Goal: Task Accomplishment & Management: Complete application form

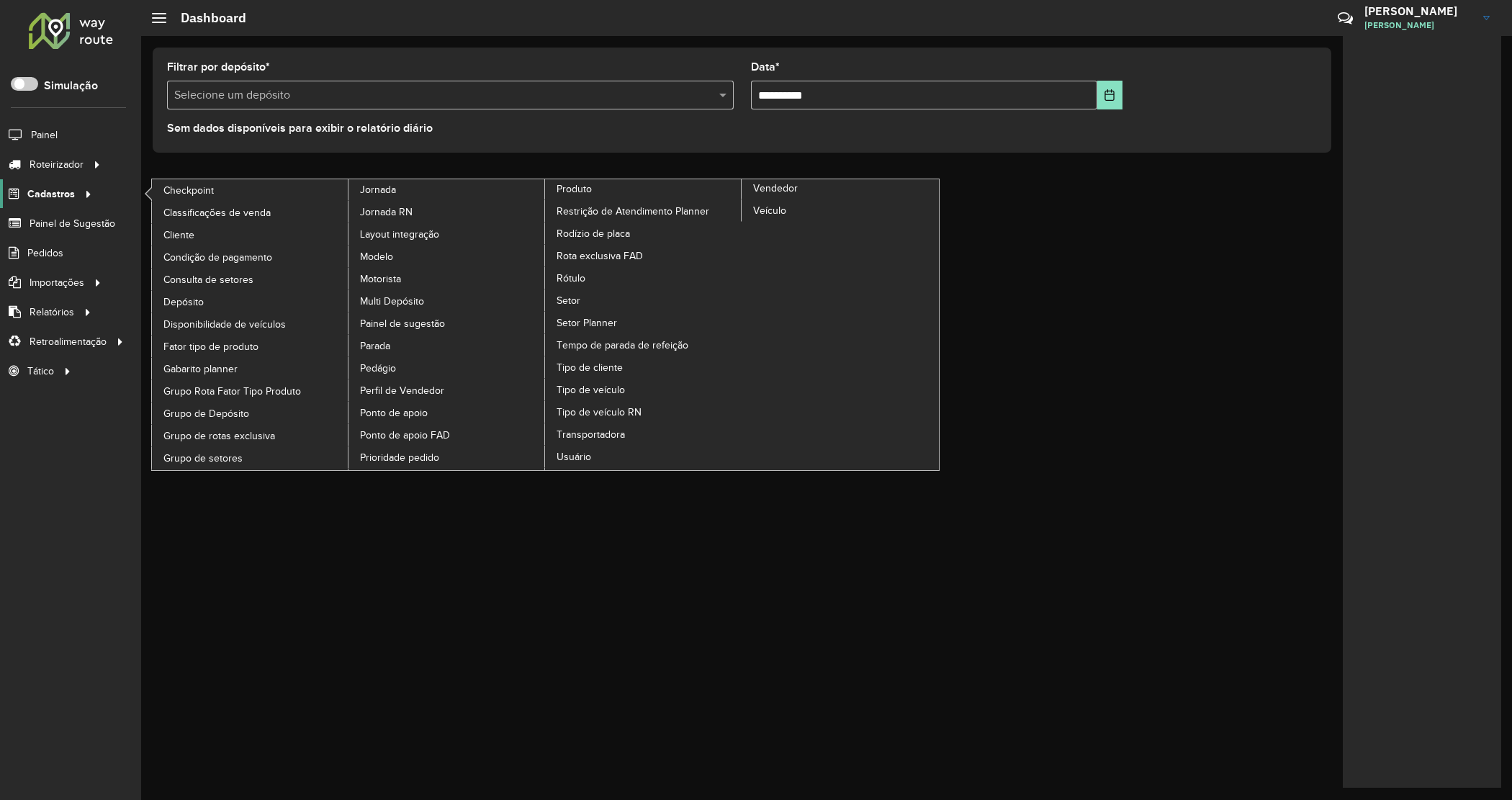
click at [59, 197] on span "Cadastros" at bounding box center [51, 194] width 48 height 15
click at [763, 216] on span "Veículo" at bounding box center [771, 211] width 35 height 15
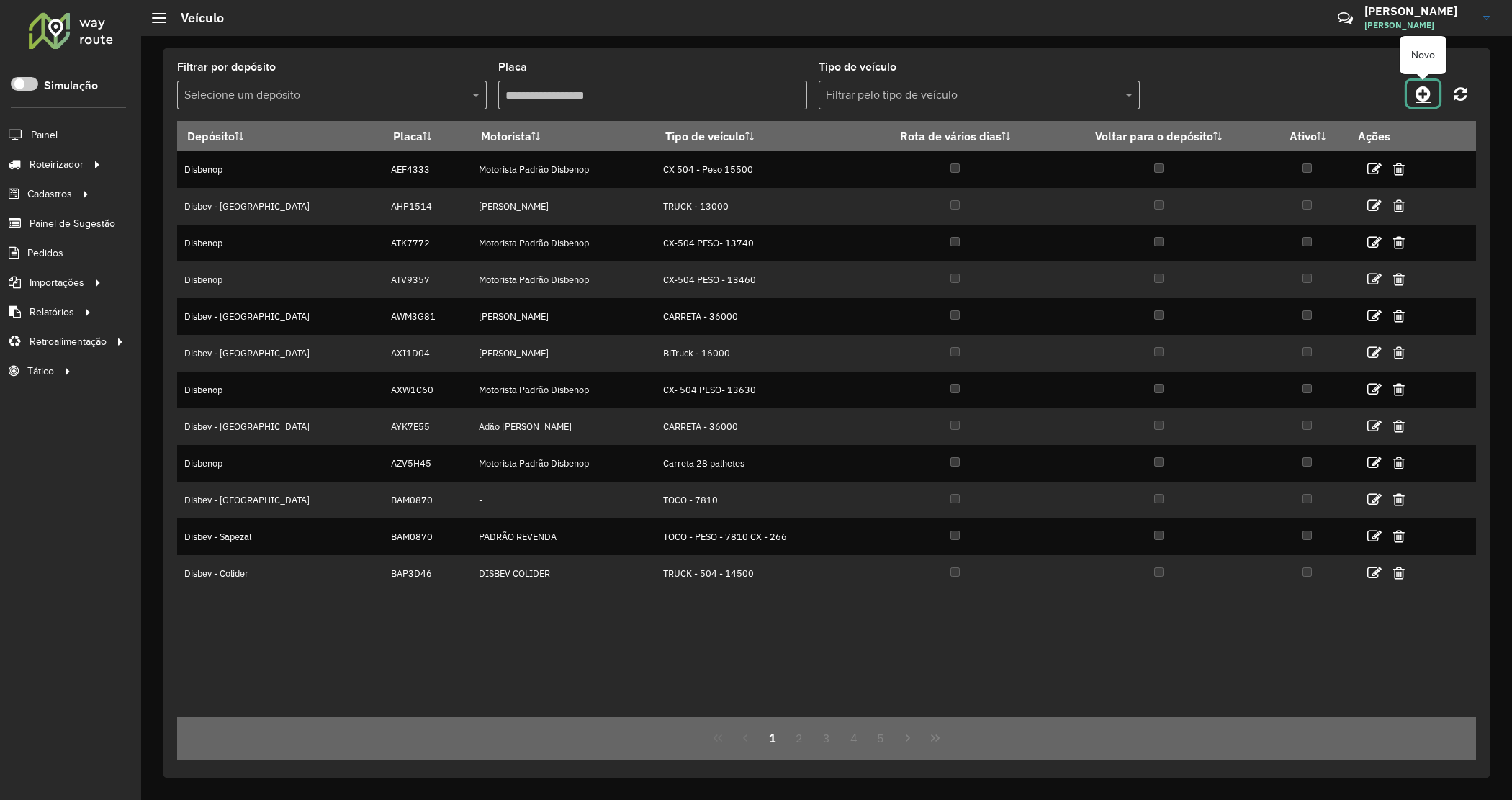
click at [1422, 98] on icon at bounding box center [1422, 94] width 15 height 18
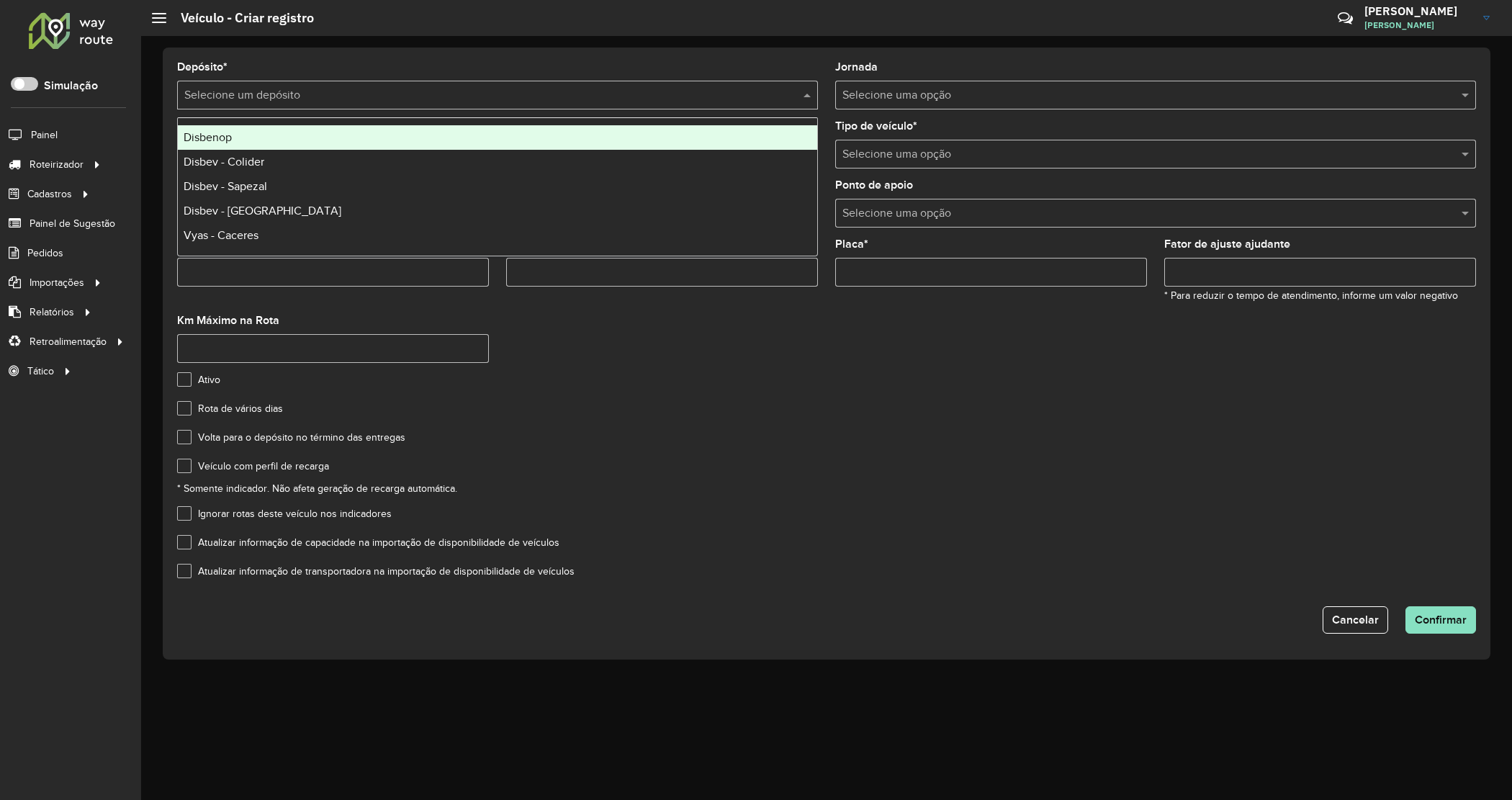
click at [281, 105] on div "Selecione um depósito" at bounding box center [498, 95] width 641 height 28
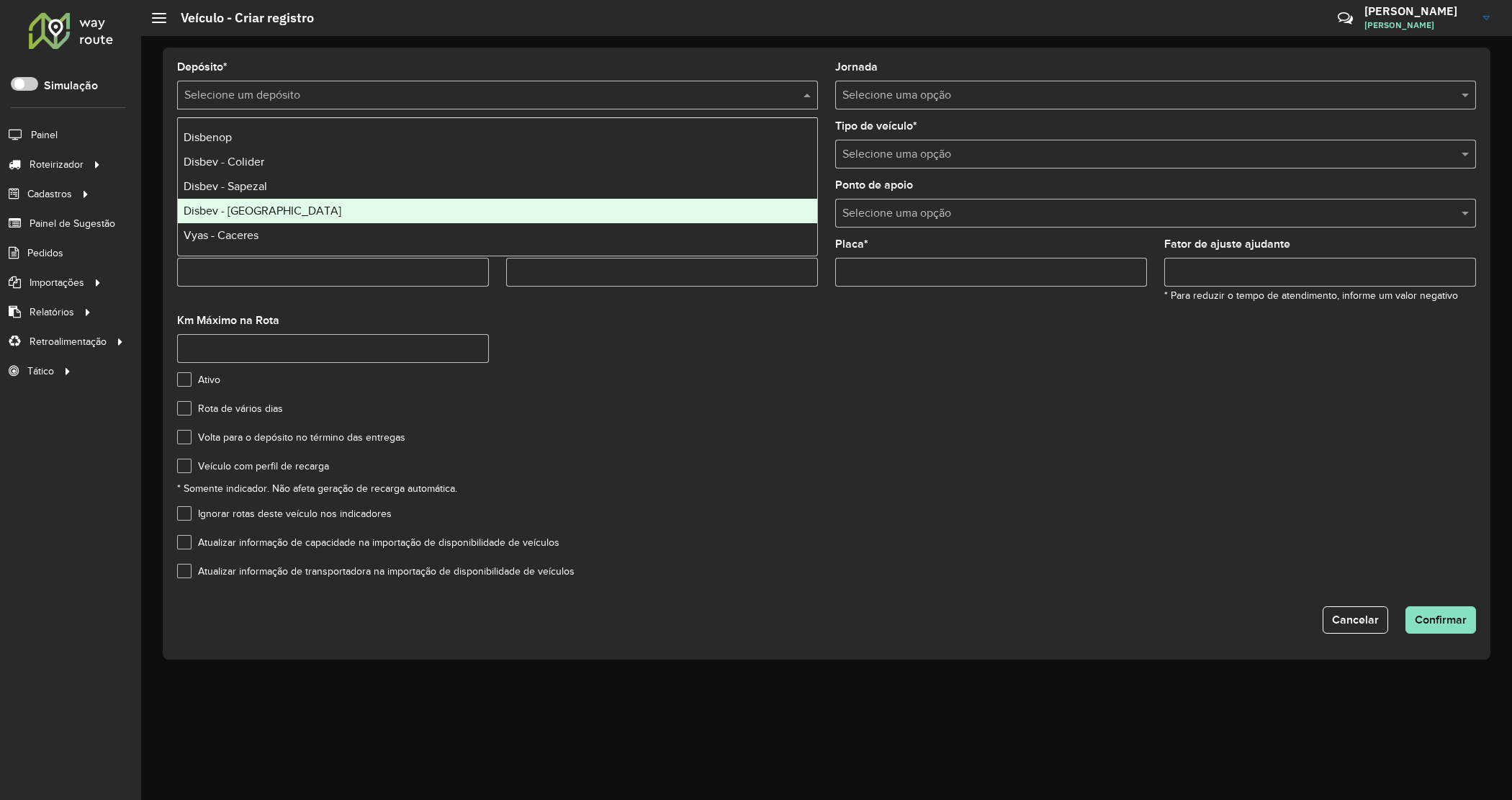
click at [281, 211] on div "Disbev - Tangara" at bounding box center [497, 210] width 639 height 24
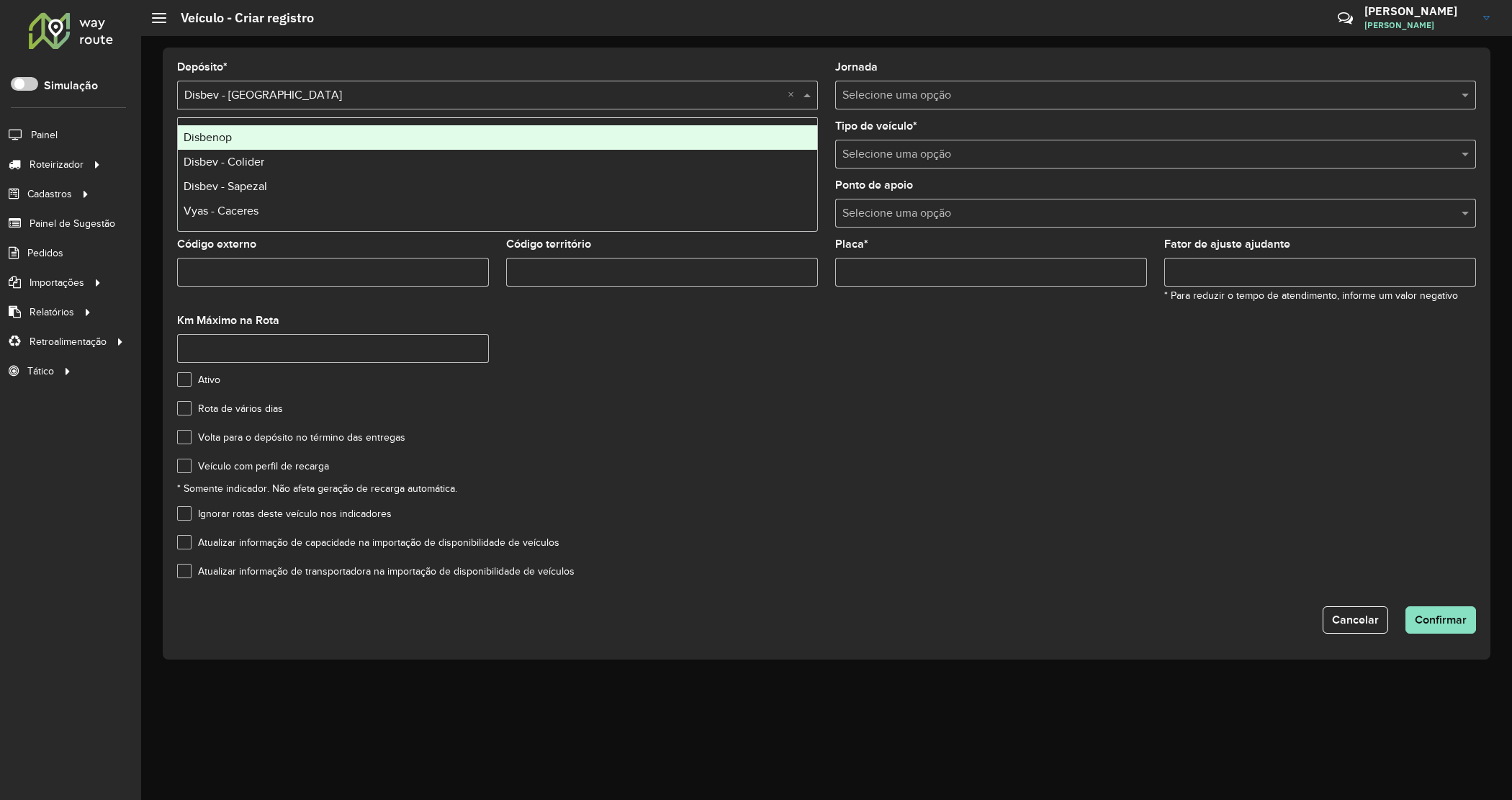
drag, startPoint x: 243, startPoint y: 92, endPoint x: 258, endPoint y: 181, distance: 90.3
click at [243, 105] on div "Selecione um depósito × Disbev - Tangara ×" at bounding box center [498, 95] width 641 height 28
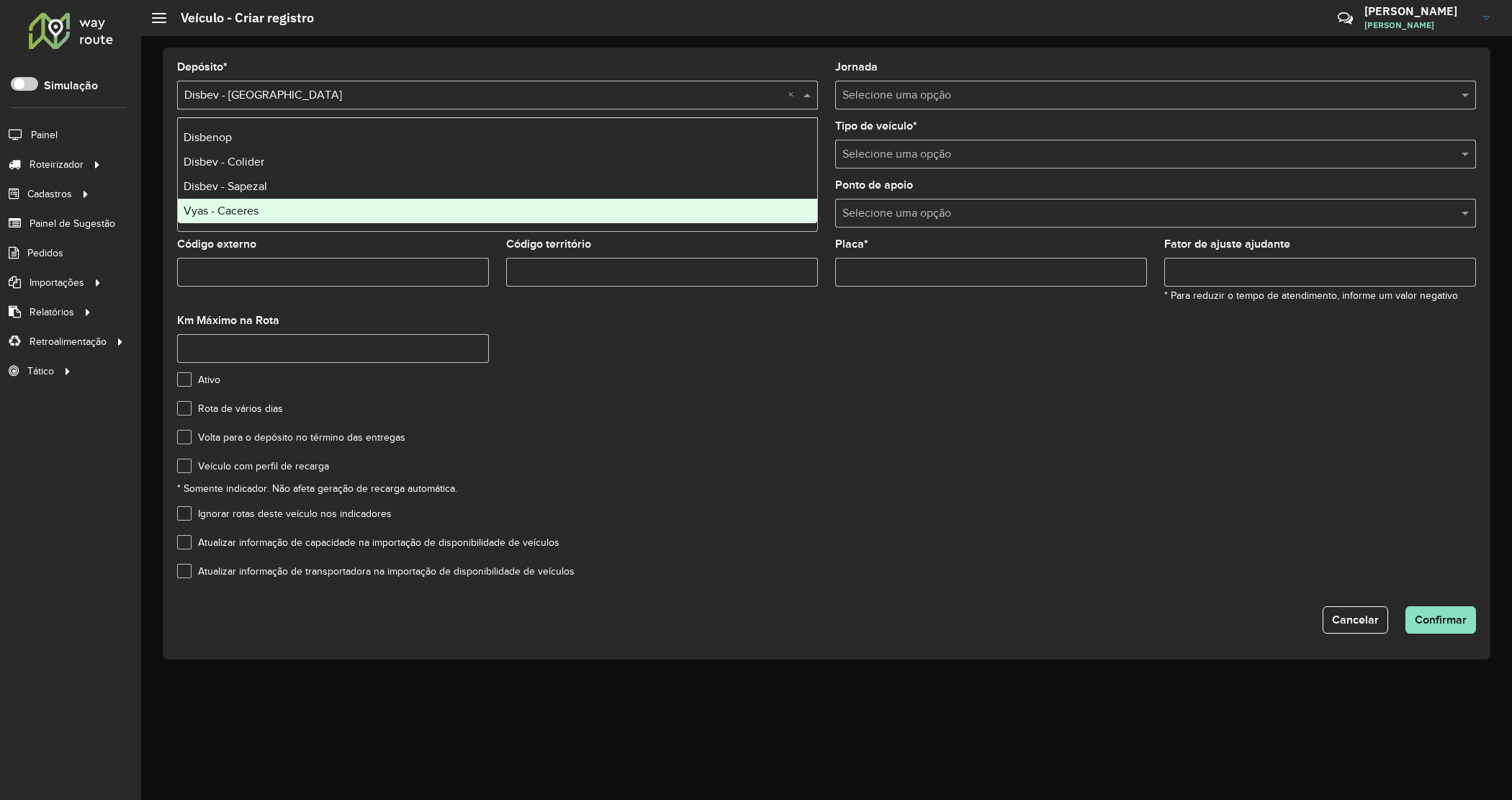
click at [264, 214] on div "Vyas - Caceres" at bounding box center [497, 210] width 639 height 24
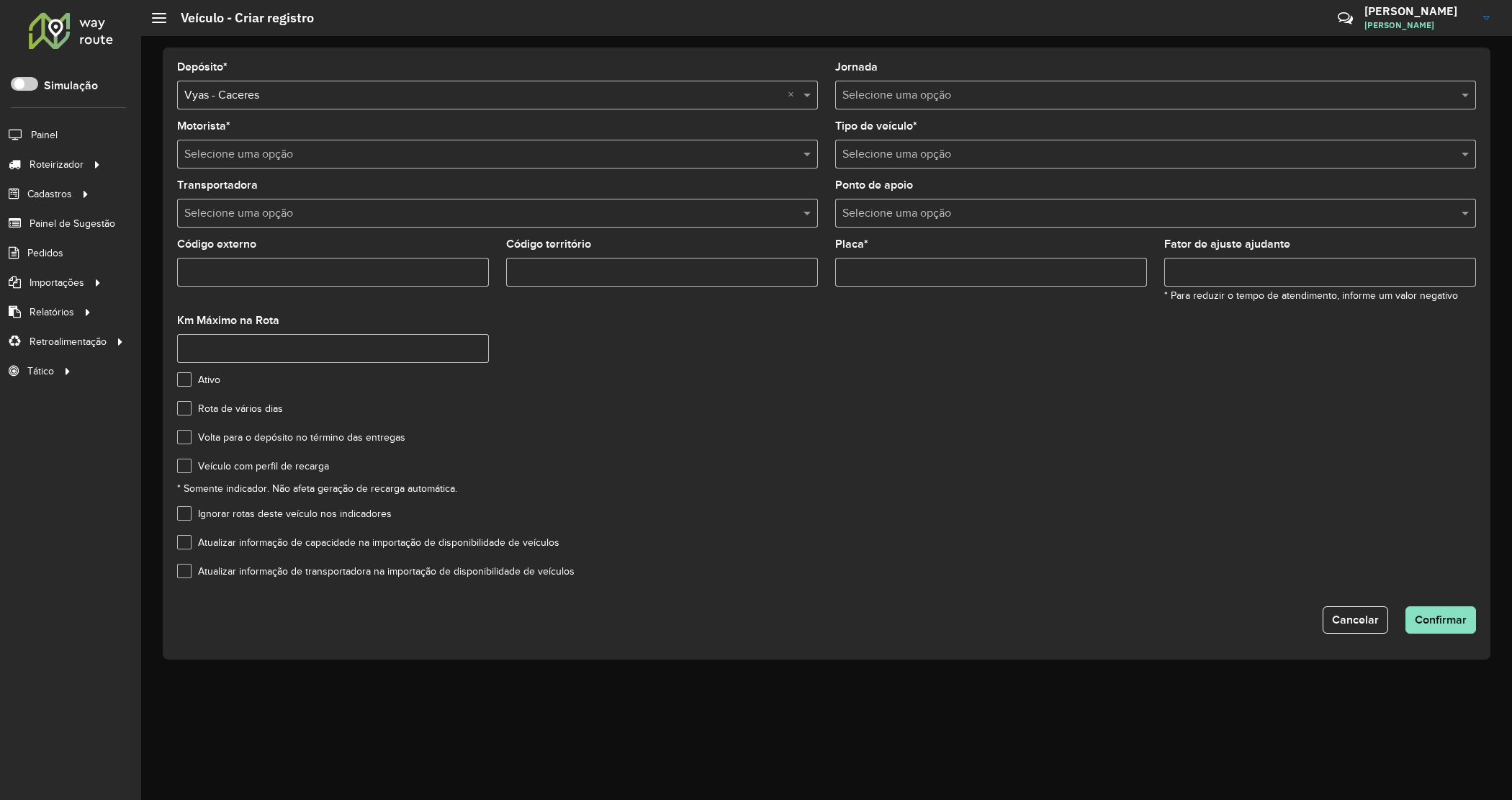
drag, startPoint x: 187, startPoint y: 464, endPoint x: 210, endPoint y: 461, distance: 23.2
click at [188, 462] on label "Veículo com perfil de recarga" at bounding box center [254, 466] width 152 height 15
click at [297, 149] on input "text" at bounding box center [483, 155] width 597 height 18
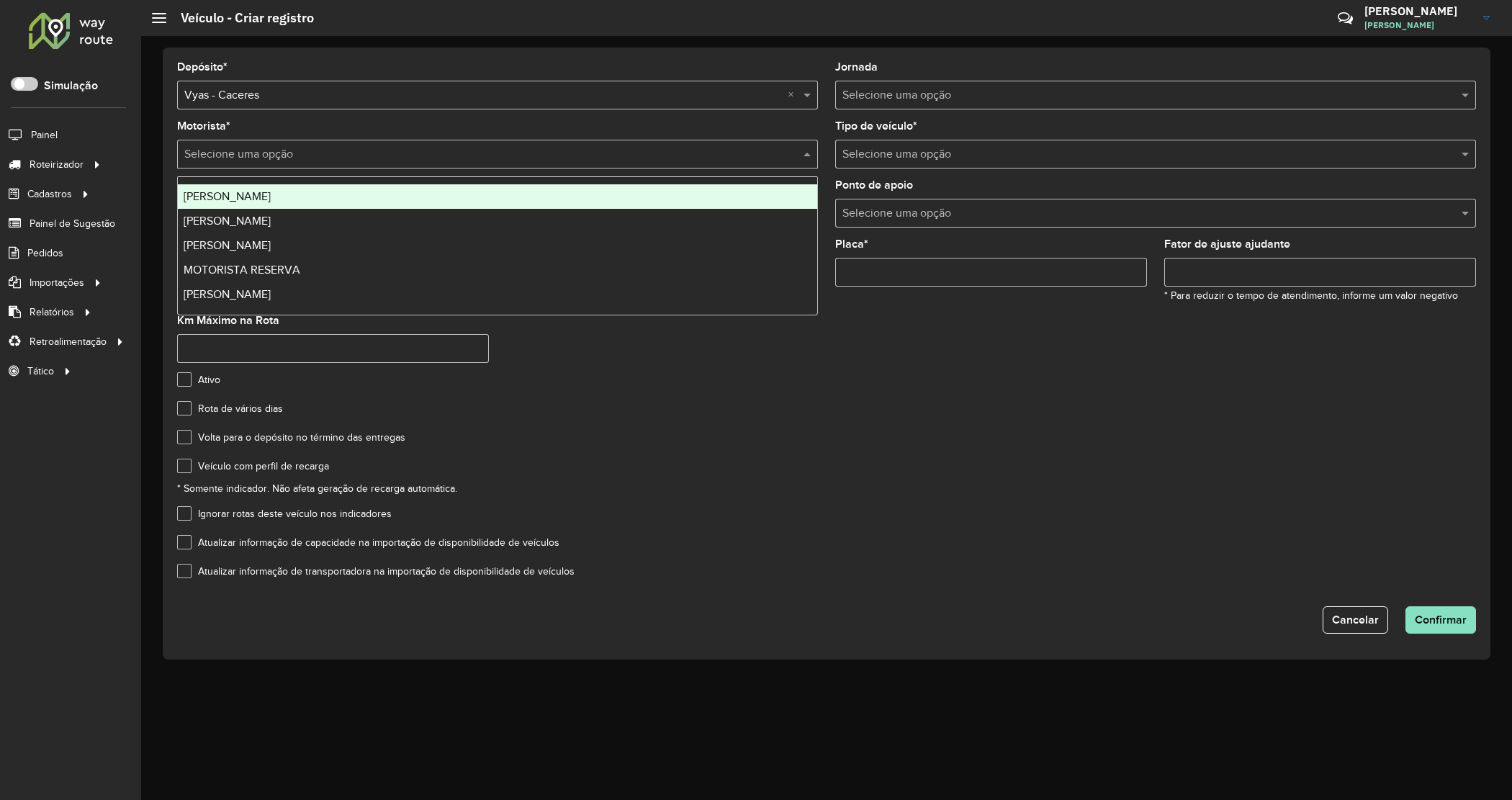
click at [332, 188] on div "JEAN MANOEL MODESTO MARTINS" at bounding box center [497, 196] width 639 height 24
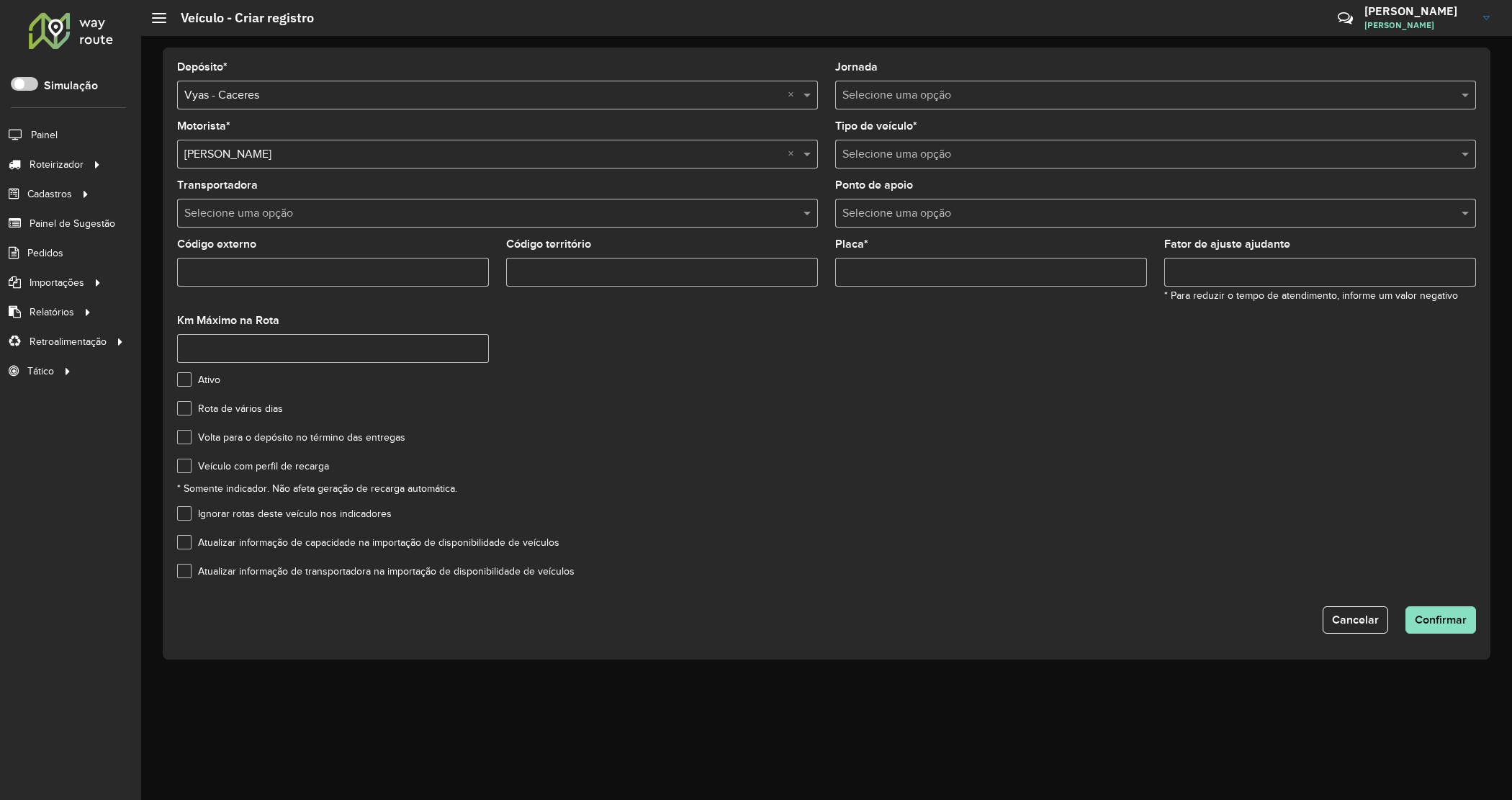
click at [899, 106] on div "Selecione uma opção" at bounding box center [1156, 95] width 641 height 28
click at [910, 156] on input "text" at bounding box center [1141, 155] width 597 height 18
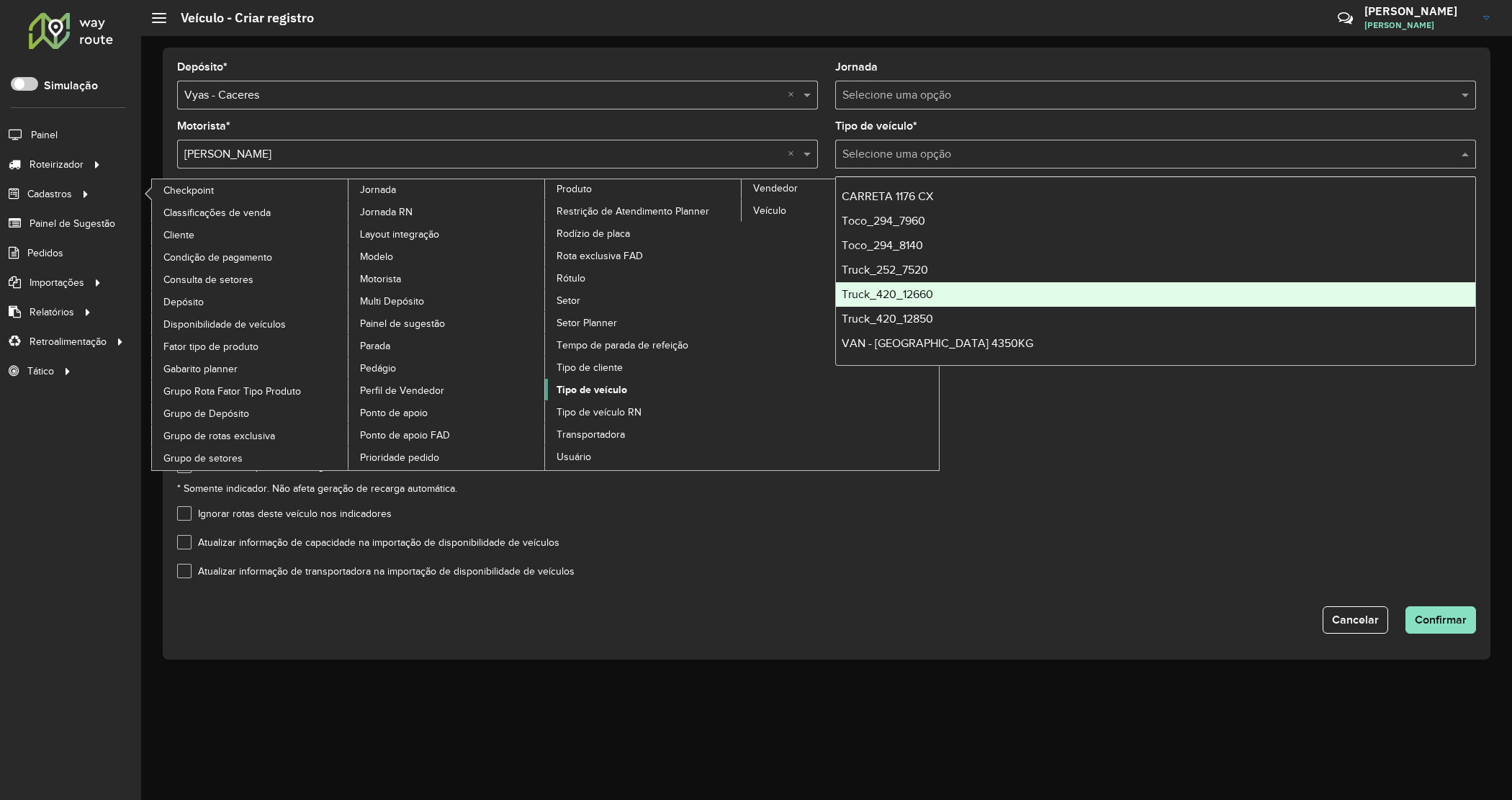
click at [594, 397] on span "Tipo de veículo" at bounding box center [592, 390] width 70 height 15
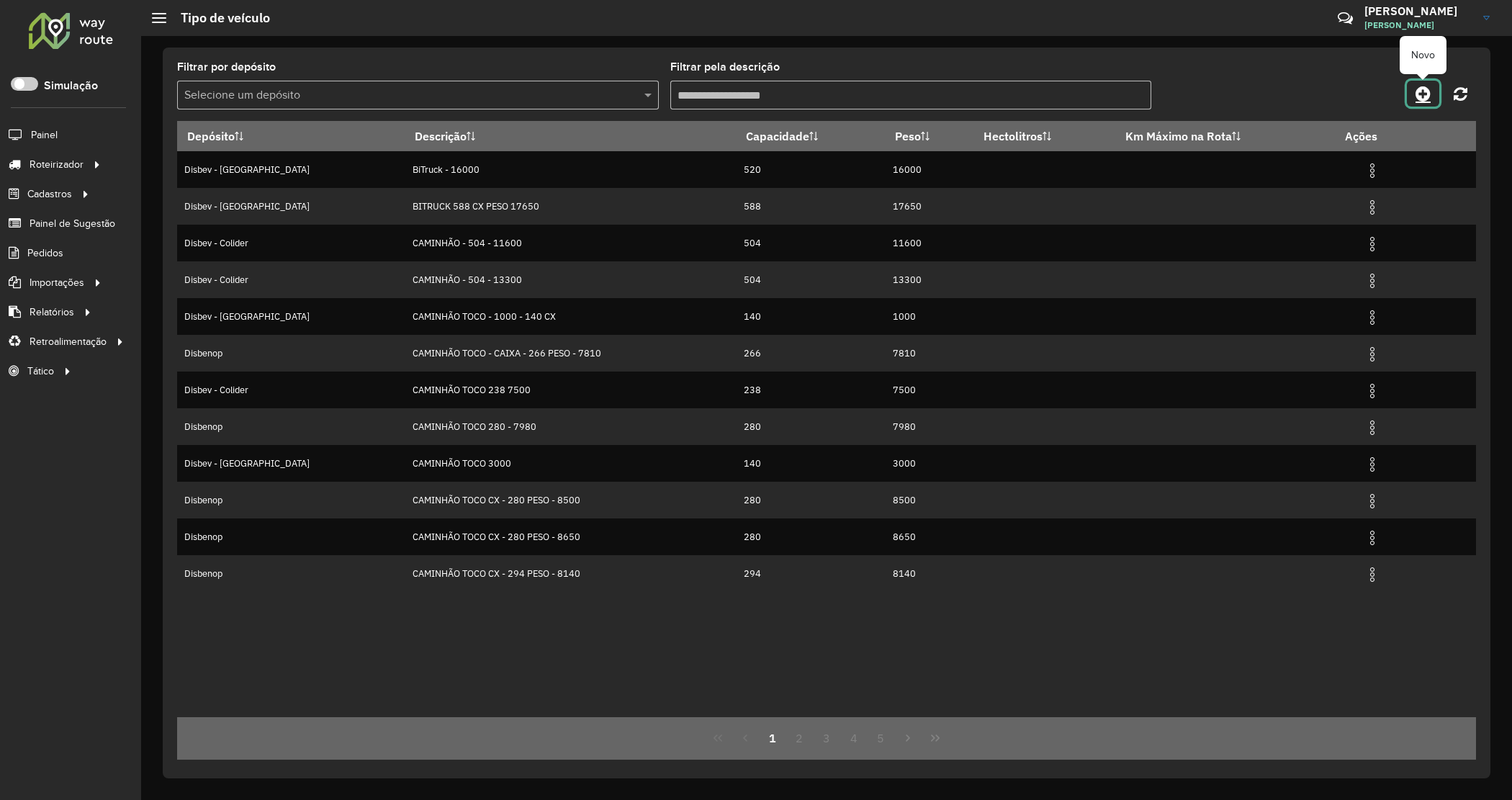
click at [1431, 98] on link at bounding box center [1422, 93] width 33 height 26
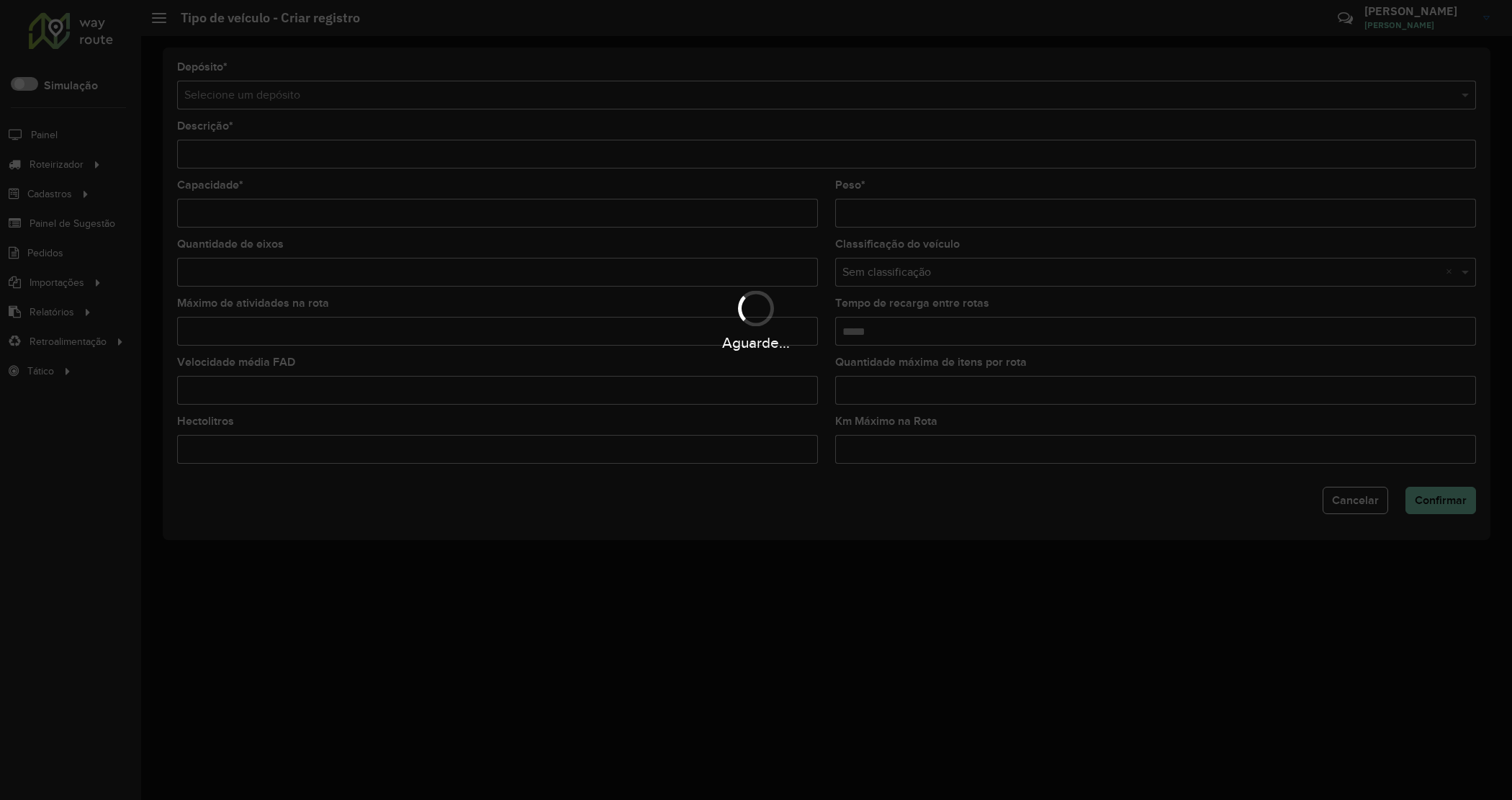
click at [253, 98] on div "Aguarde..." at bounding box center [756, 400] width 1512 height 800
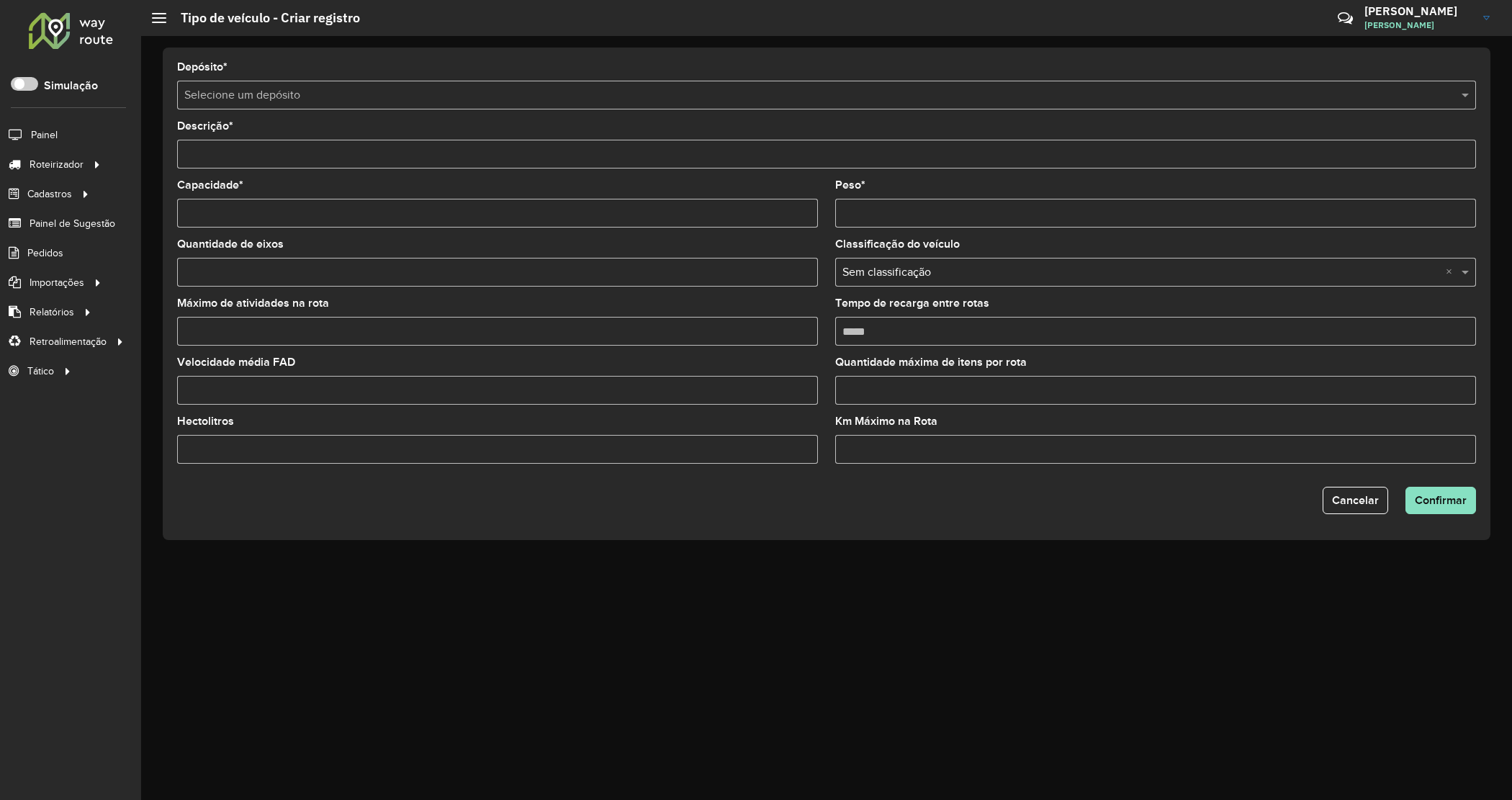
click at [254, 98] on input "text" at bounding box center [812, 95] width 1255 height 18
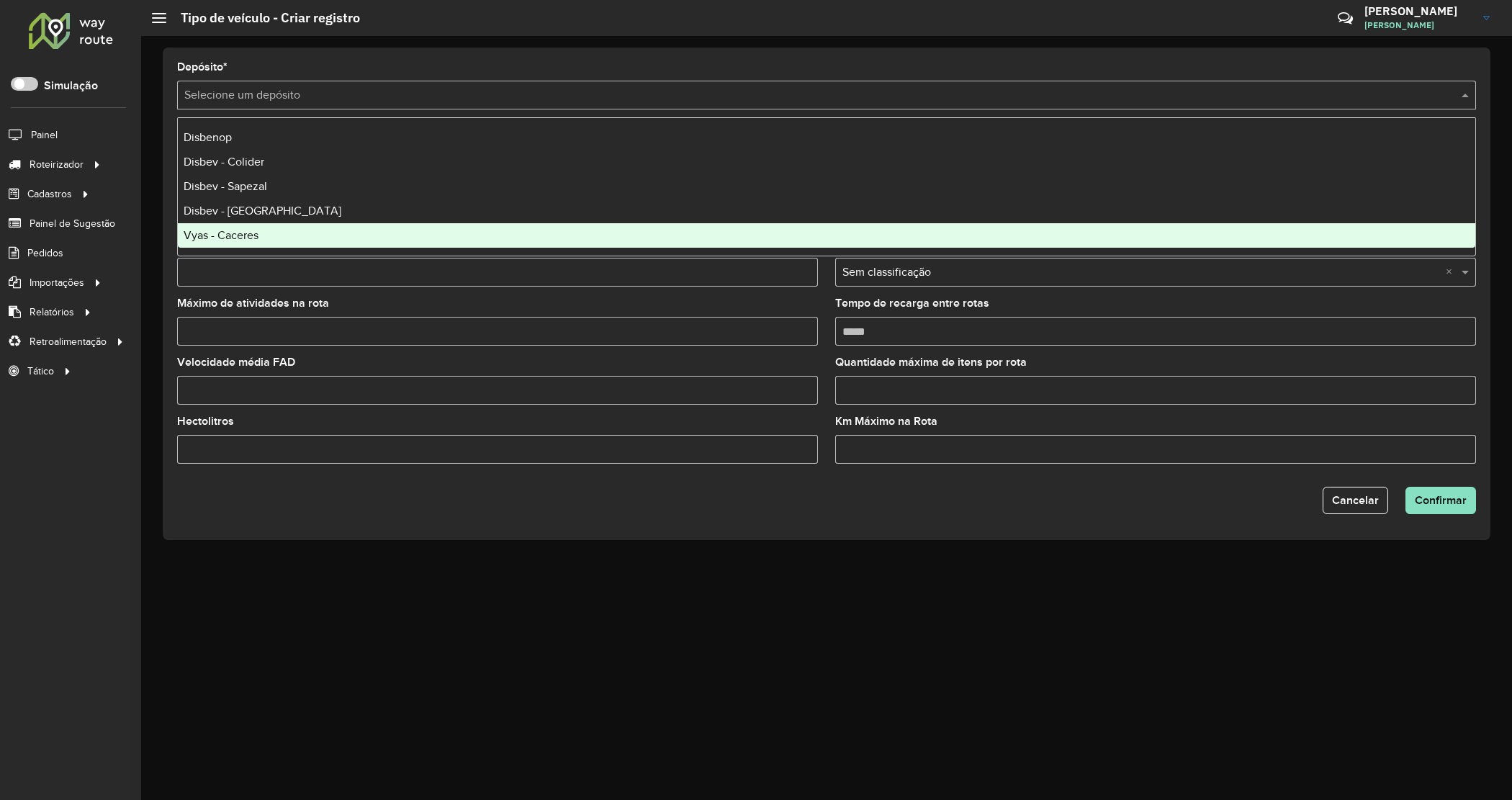
click at [270, 231] on div "Vyas - Caceres" at bounding box center [826, 235] width 1297 height 24
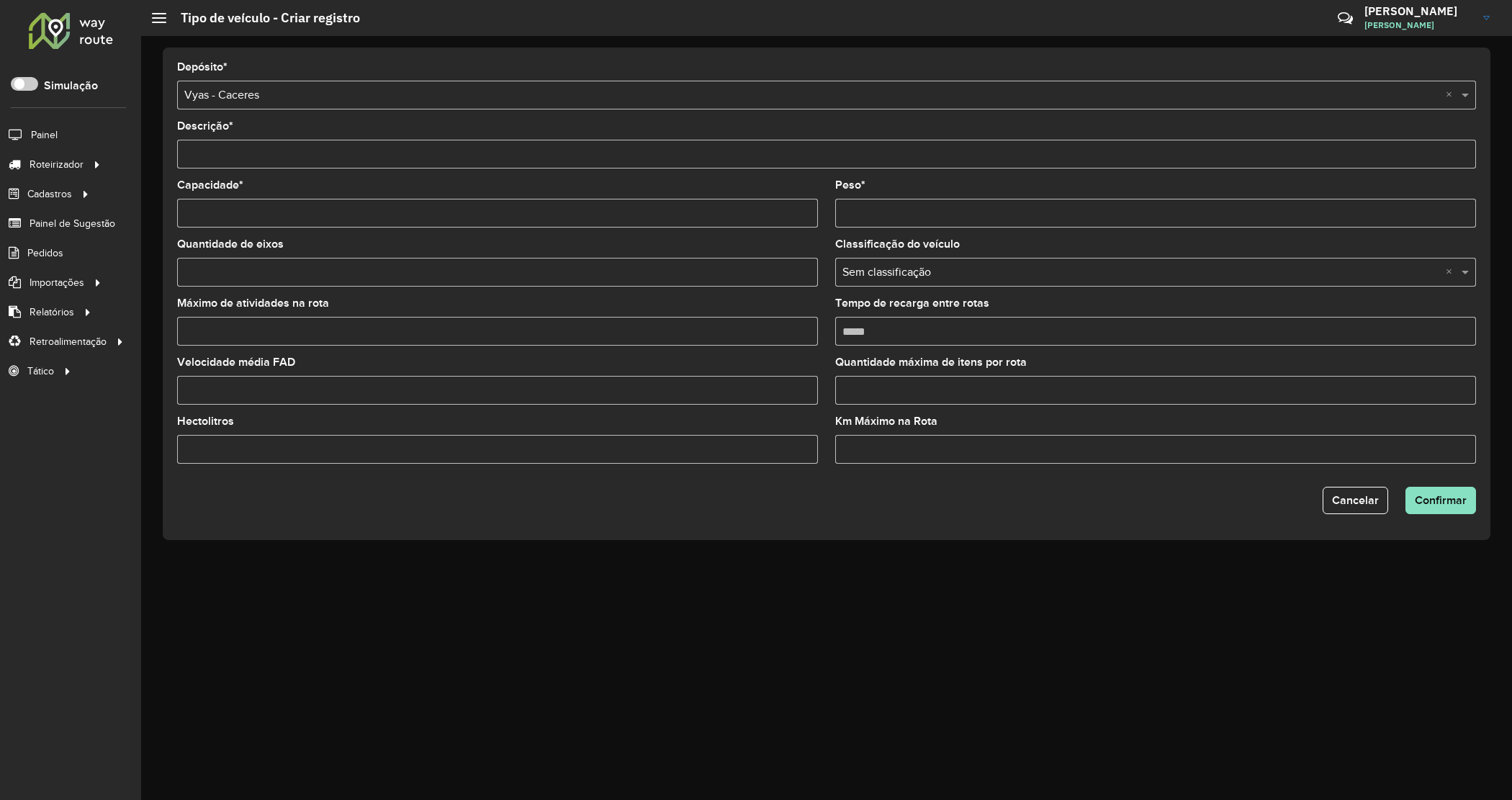
click at [260, 159] on input "Descrição *" at bounding box center [827, 154] width 1299 height 28
type input "**********"
click at [225, 214] on input "Capacidade *" at bounding box center [498, 213] width 641 height 28
type input "***"
click at [868, 216] on input "Peso *" at bounding box center [1156, 213] width 641 height 28
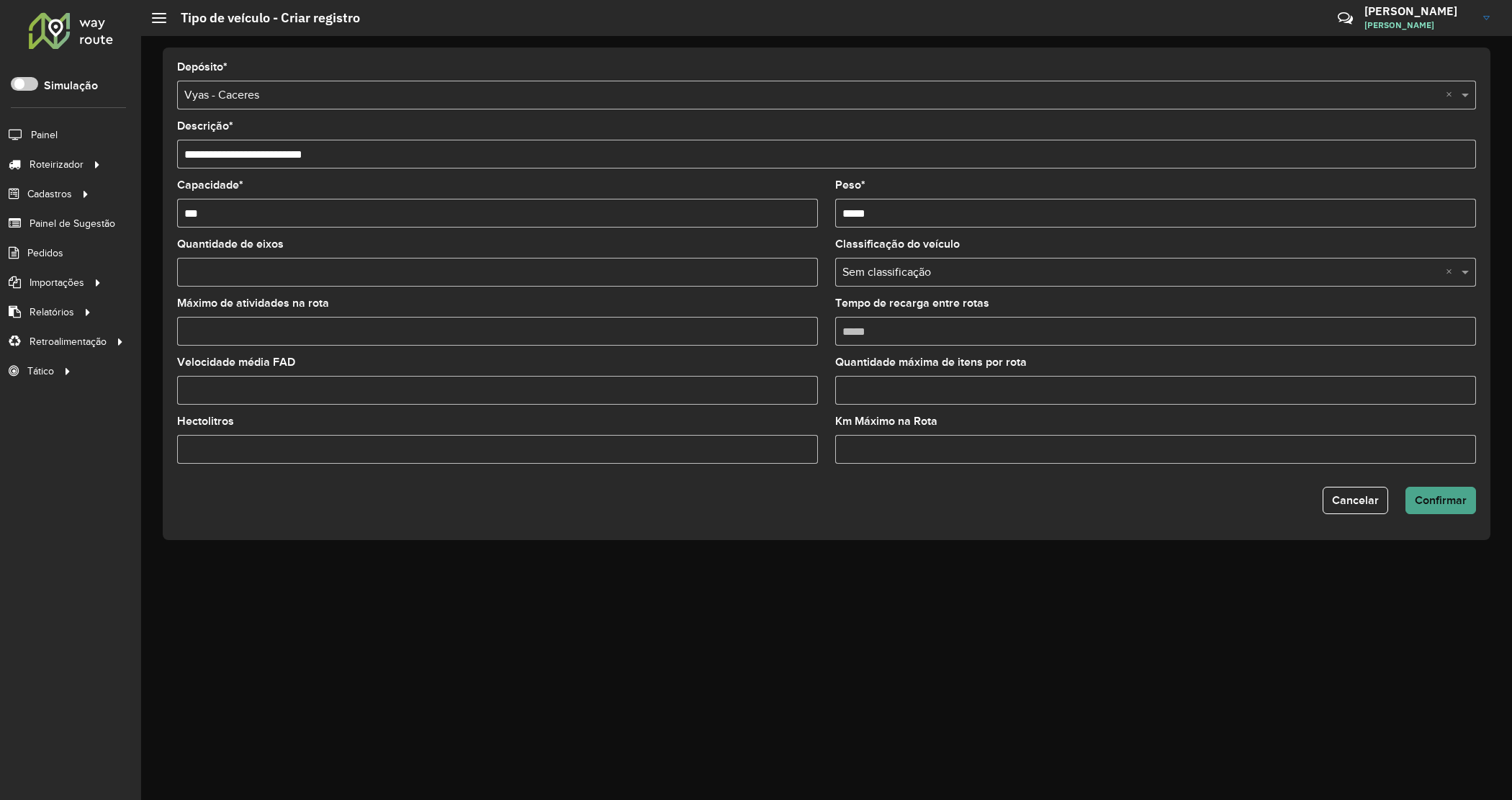
type input "*****"
click at [1451, 513] on button "Confirmar" at bounding box center [1440, 500] width 70 height 28
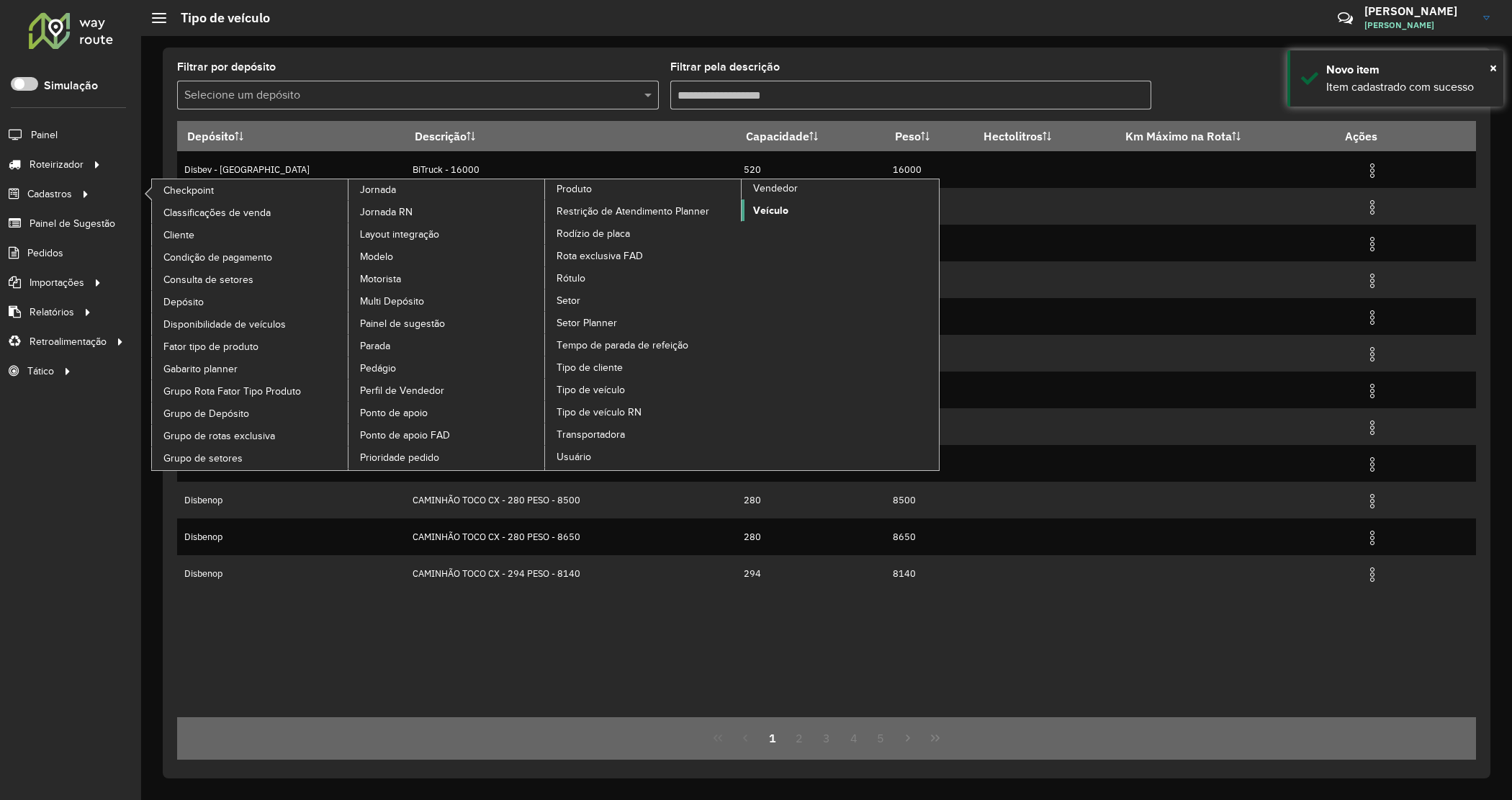
click at [766, 218] on span "Veículo" at bounding box center [771, 211] width 35 height 15
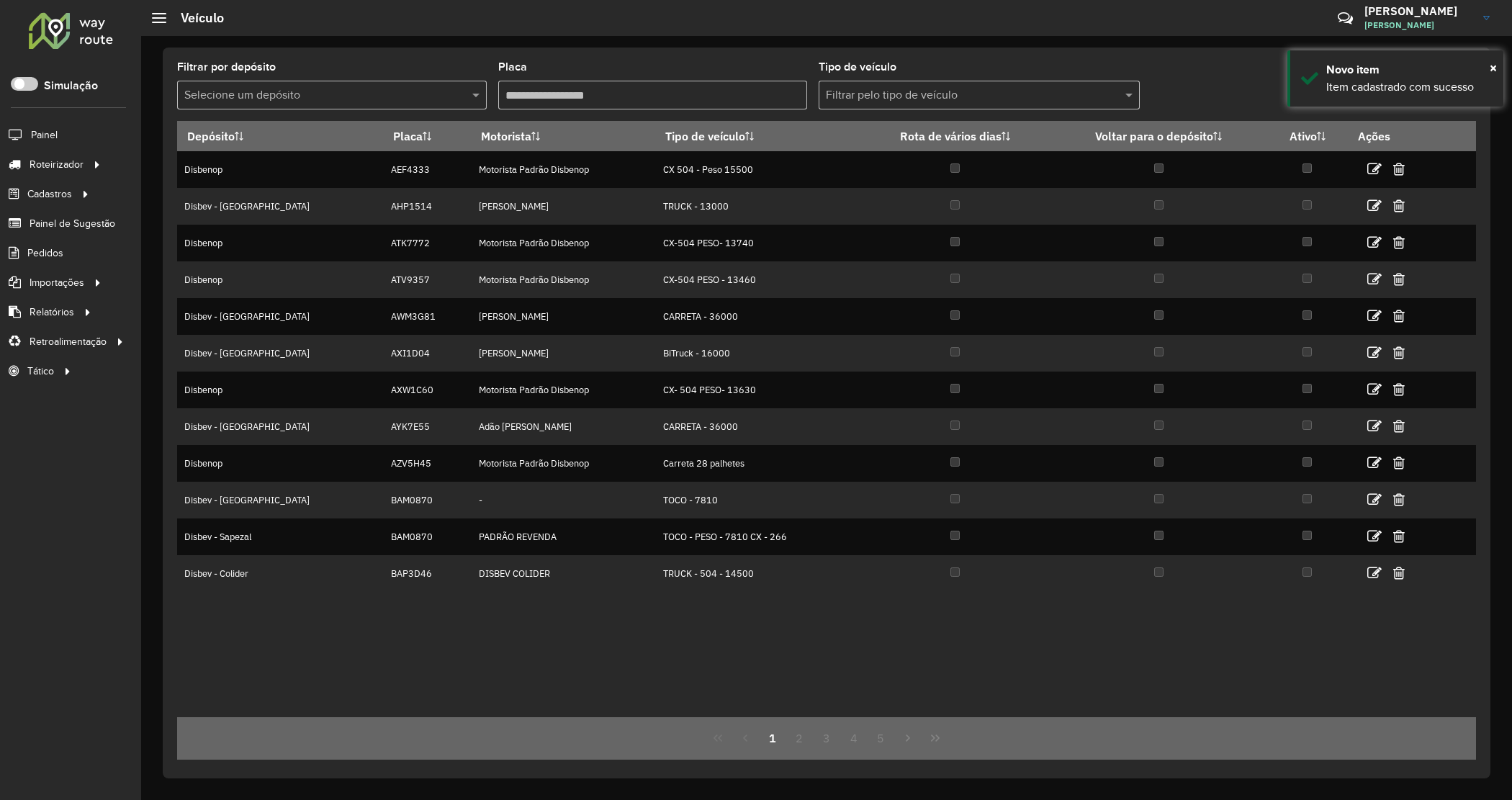
click at [239, 97] on input "text" at bounding box center [317, 95] width 266 height 18
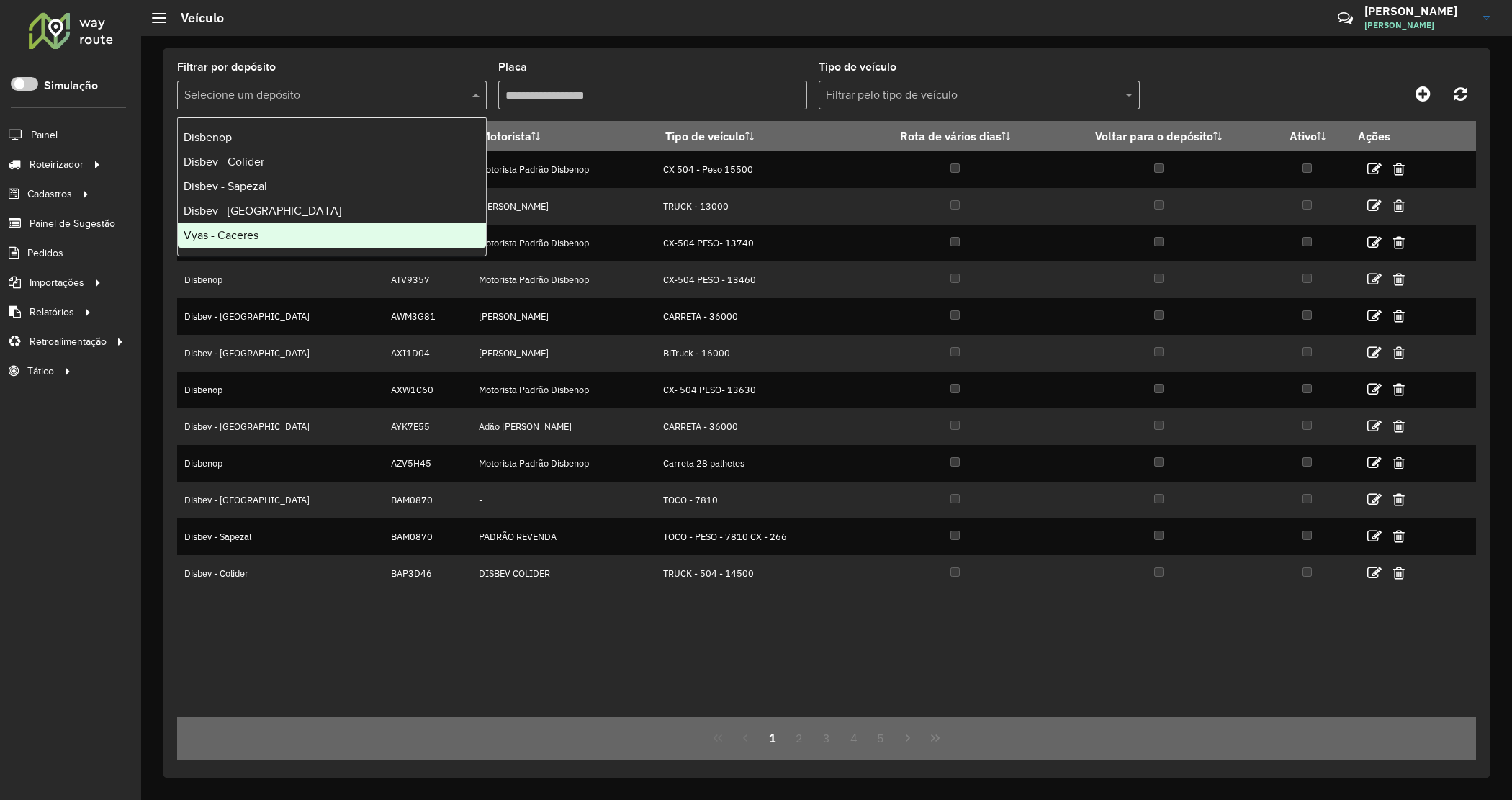
click at [259, 233] on span "Vyas - Caceres" at bounding box center [220, 235] width 74 height 13
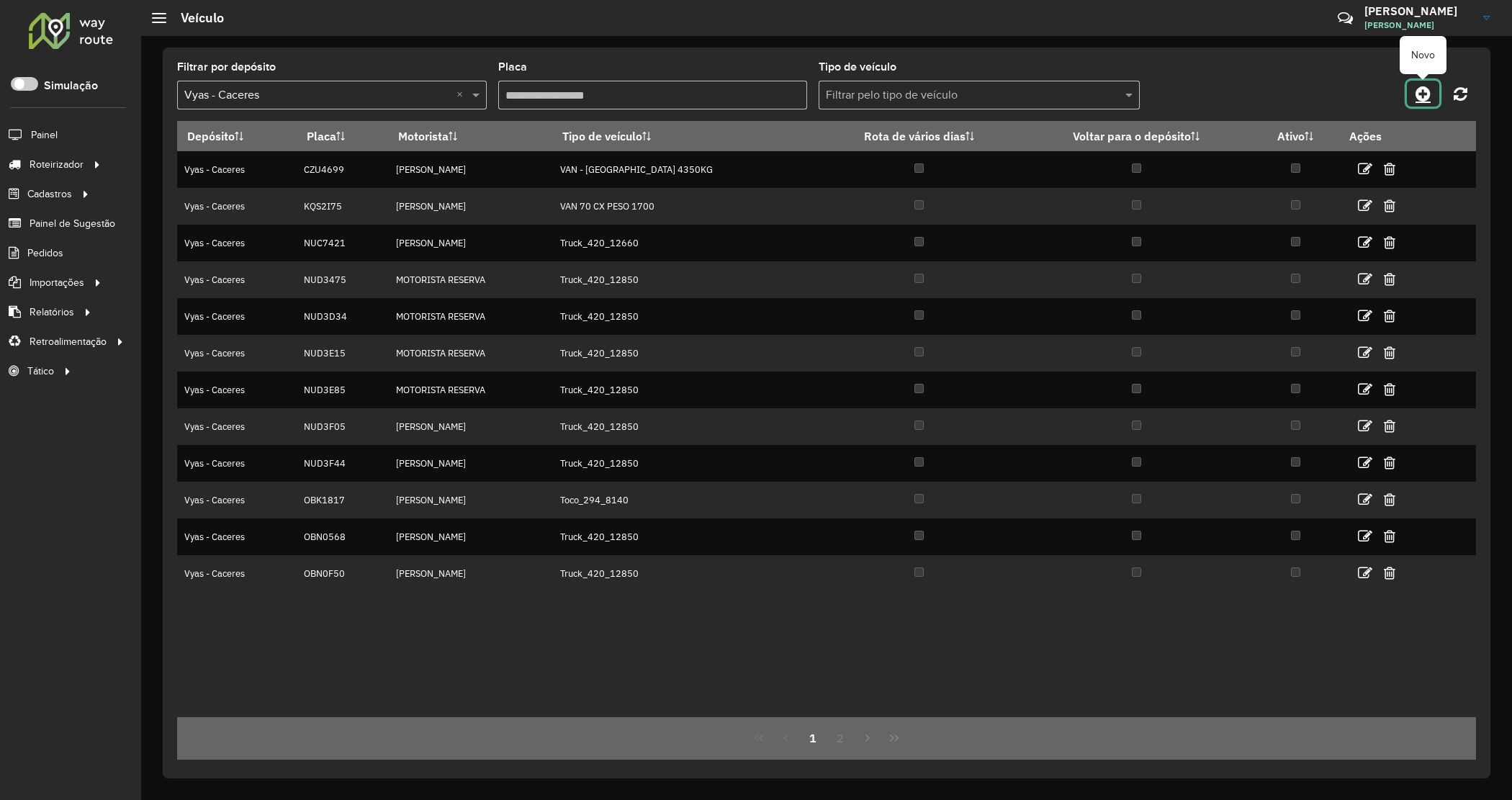
click at [1425, 88] on icon at bounding box center [1422, 94] width 15 height 18
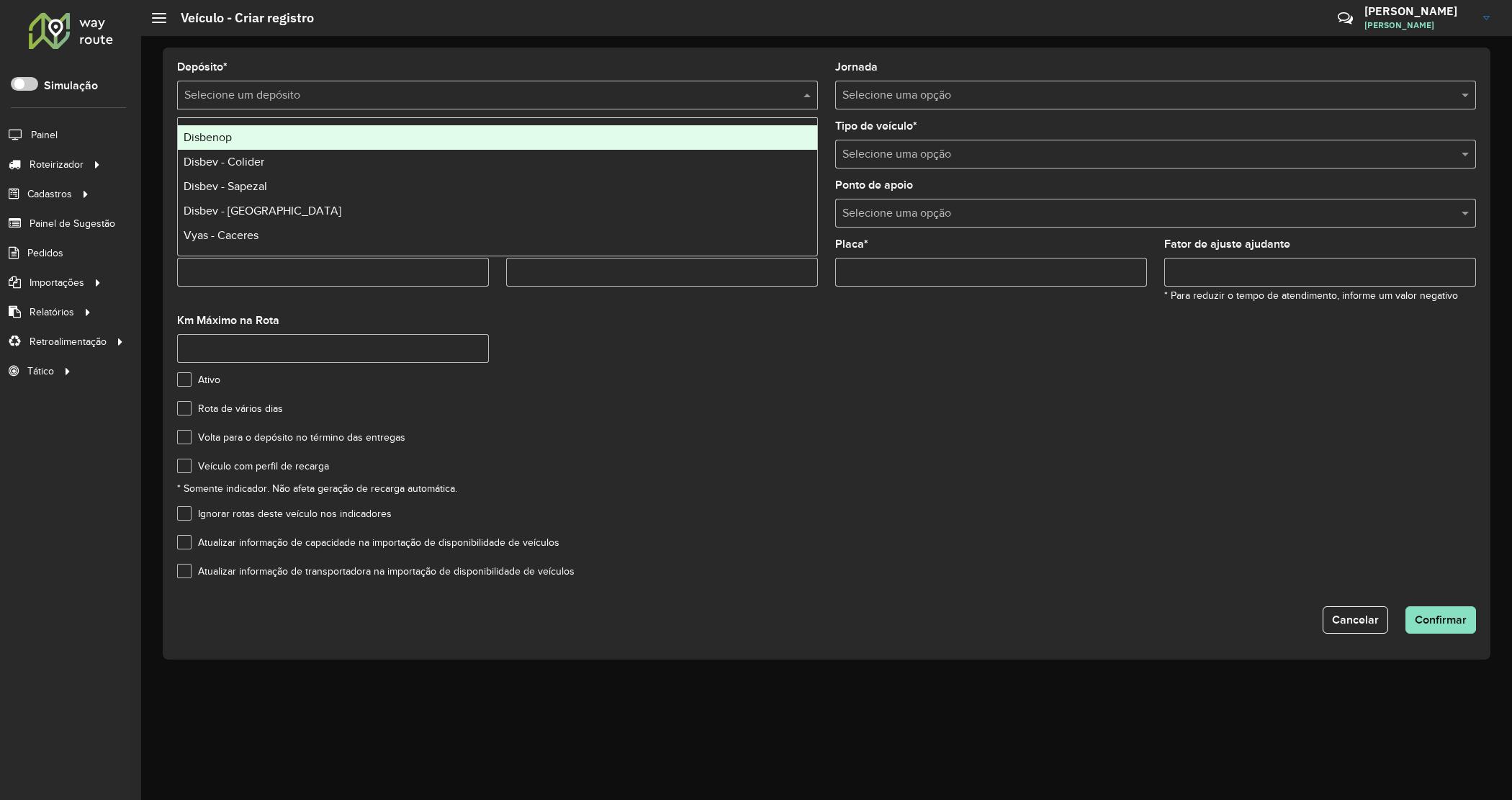
click at [307, 102] on input "text" at bounding box center [483, 95] width 597 height 18
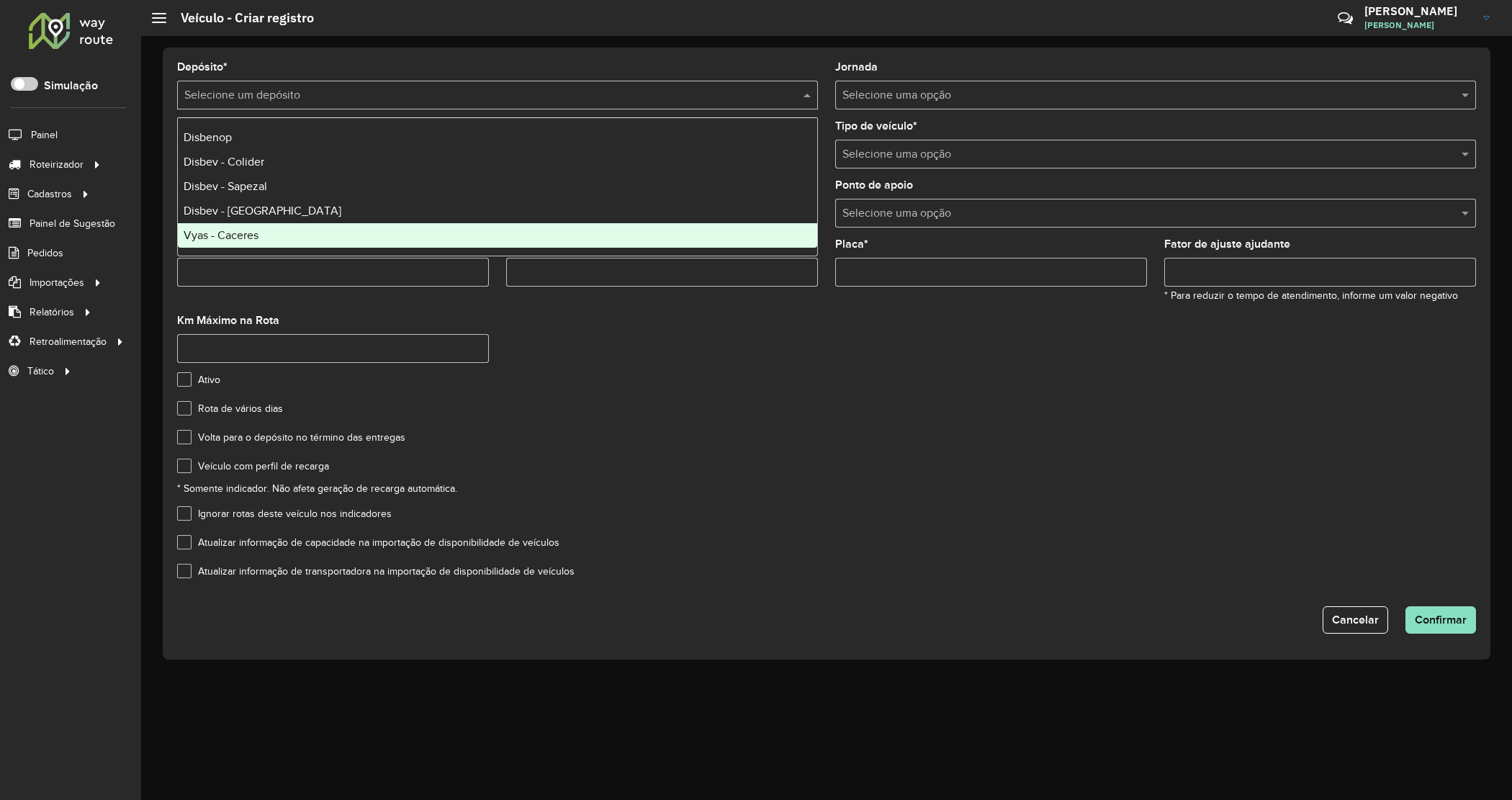
click at [274, 236] on div "Vyas - Caceres" at bounding box center [497, 235] width 639 height 24
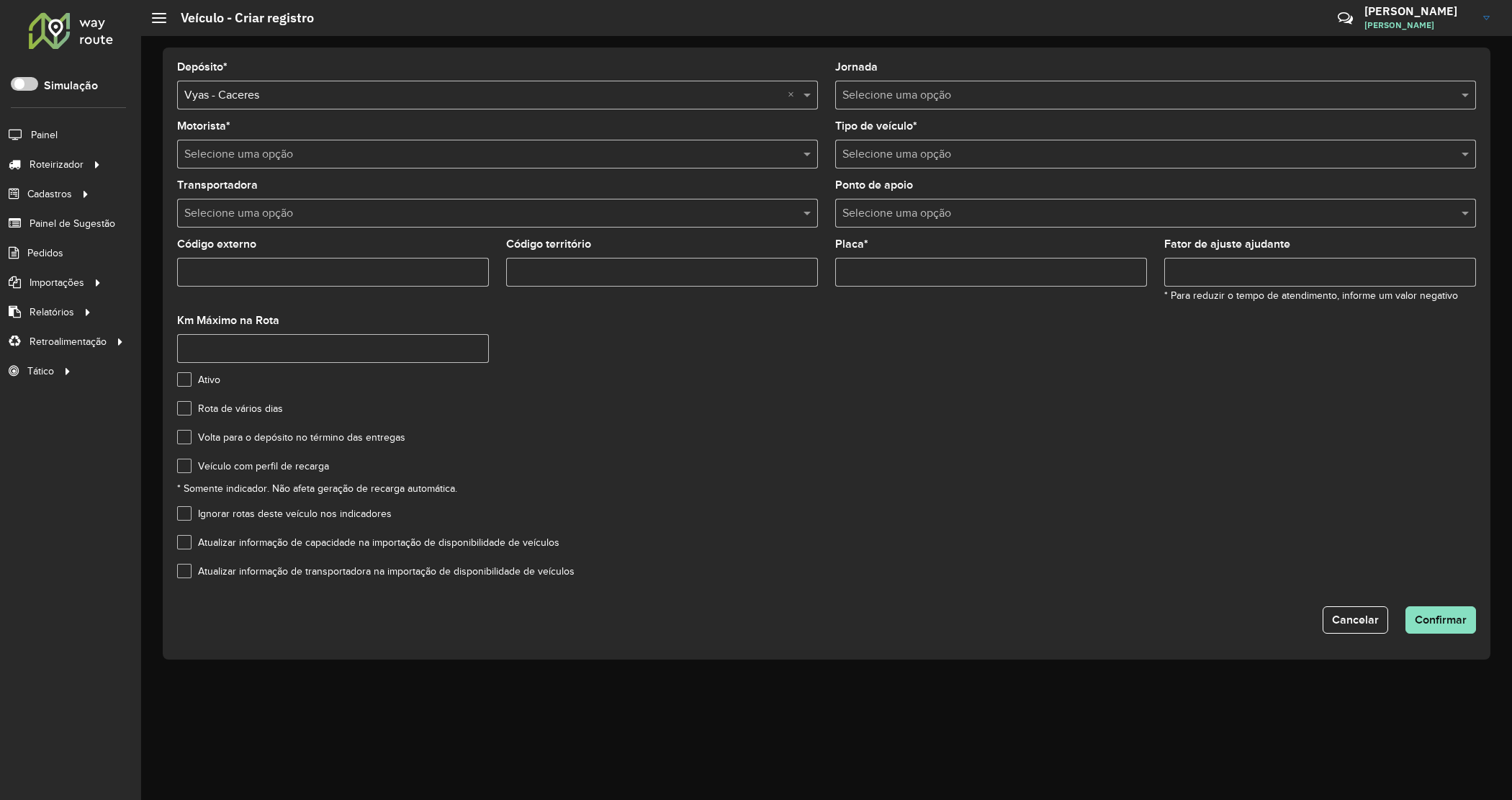
click at [322, 152] on input "text" at bounding box center [483, 155] width 597 height 18
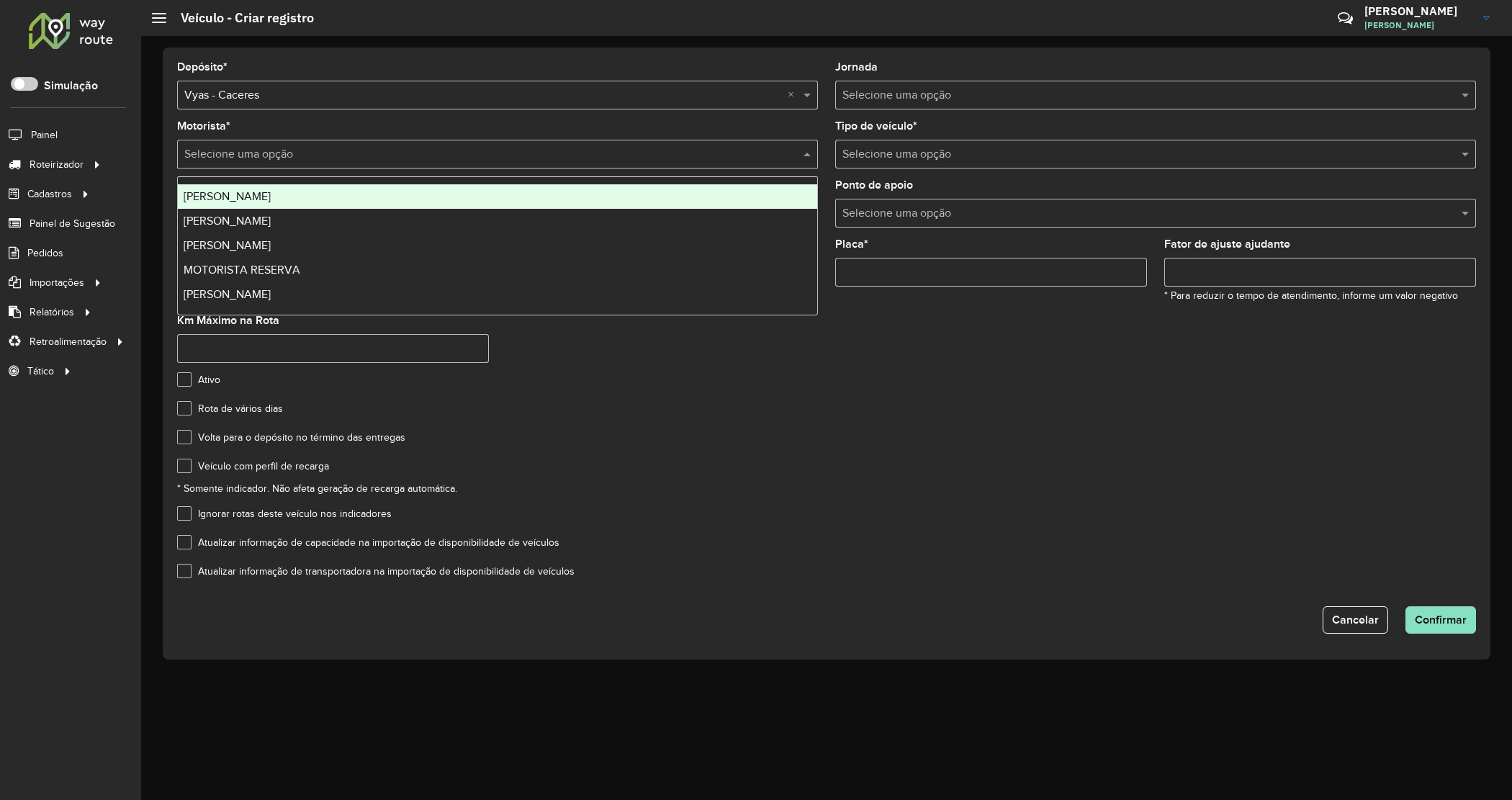
click at [306, 207] on div "JEAN MANOEL MODESTO MARTINS" at bounding box center [497, 196] width 639 height 24
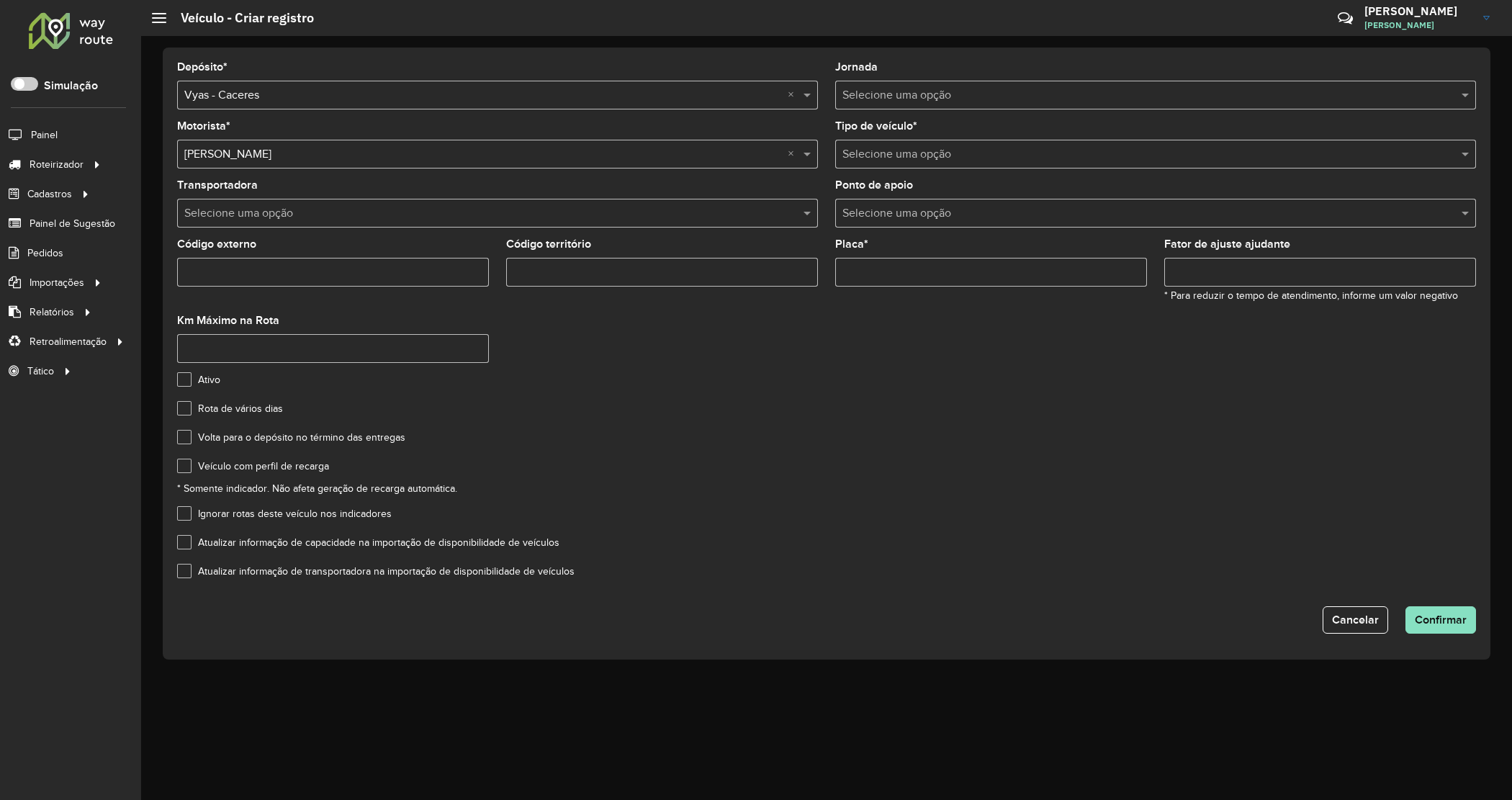
click at [949, 89] on input "text" at bounding box center [1141, 95] width 597 height 18
click at [930, 162] on input "text" at bounding box center [1141, 155] width 597 height 18
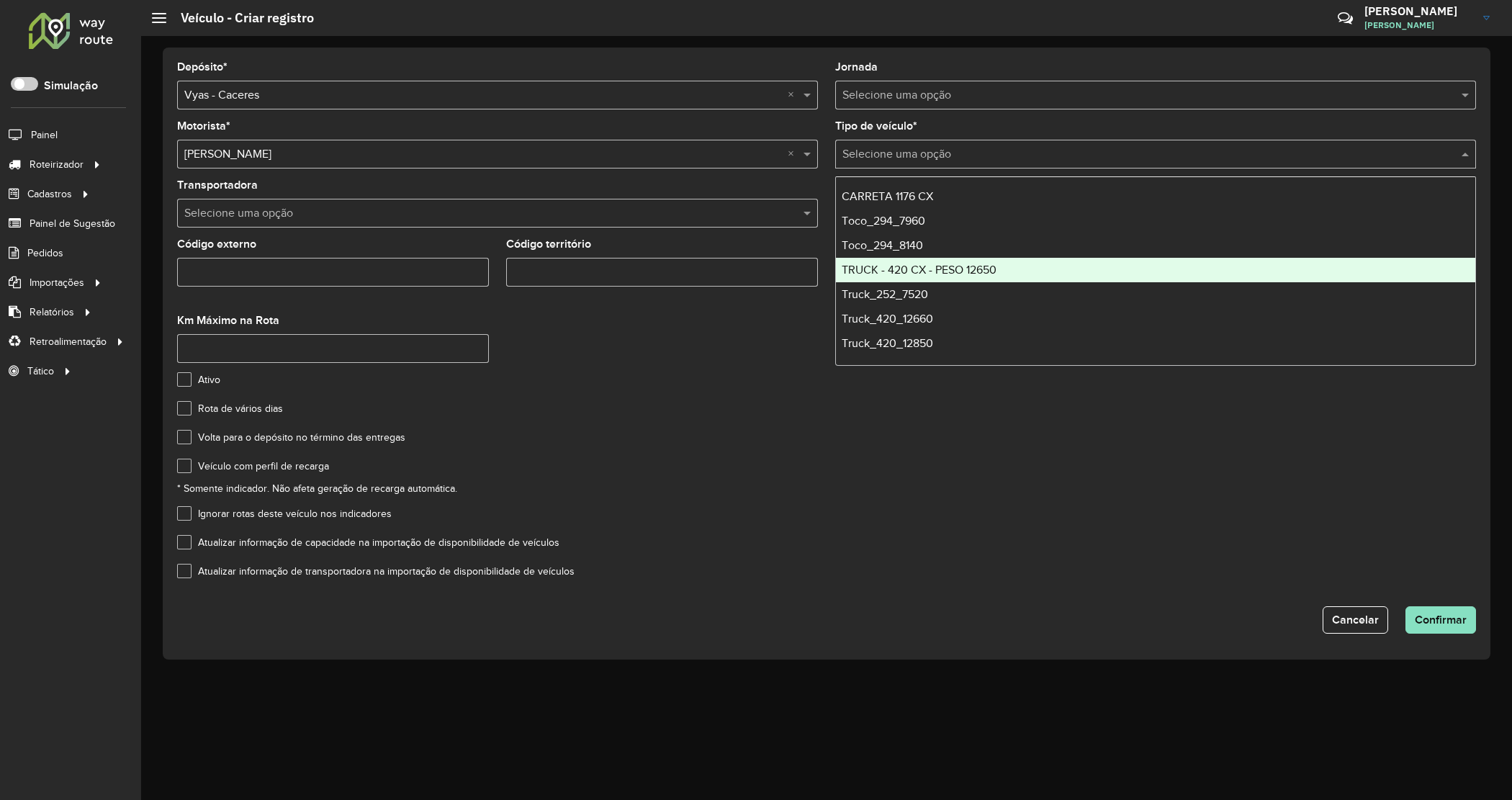
click at [1019, 264] on div "TRUCK - 420 CX - PESO 12650" at bounding box center [1156, 269] width 639 height 24
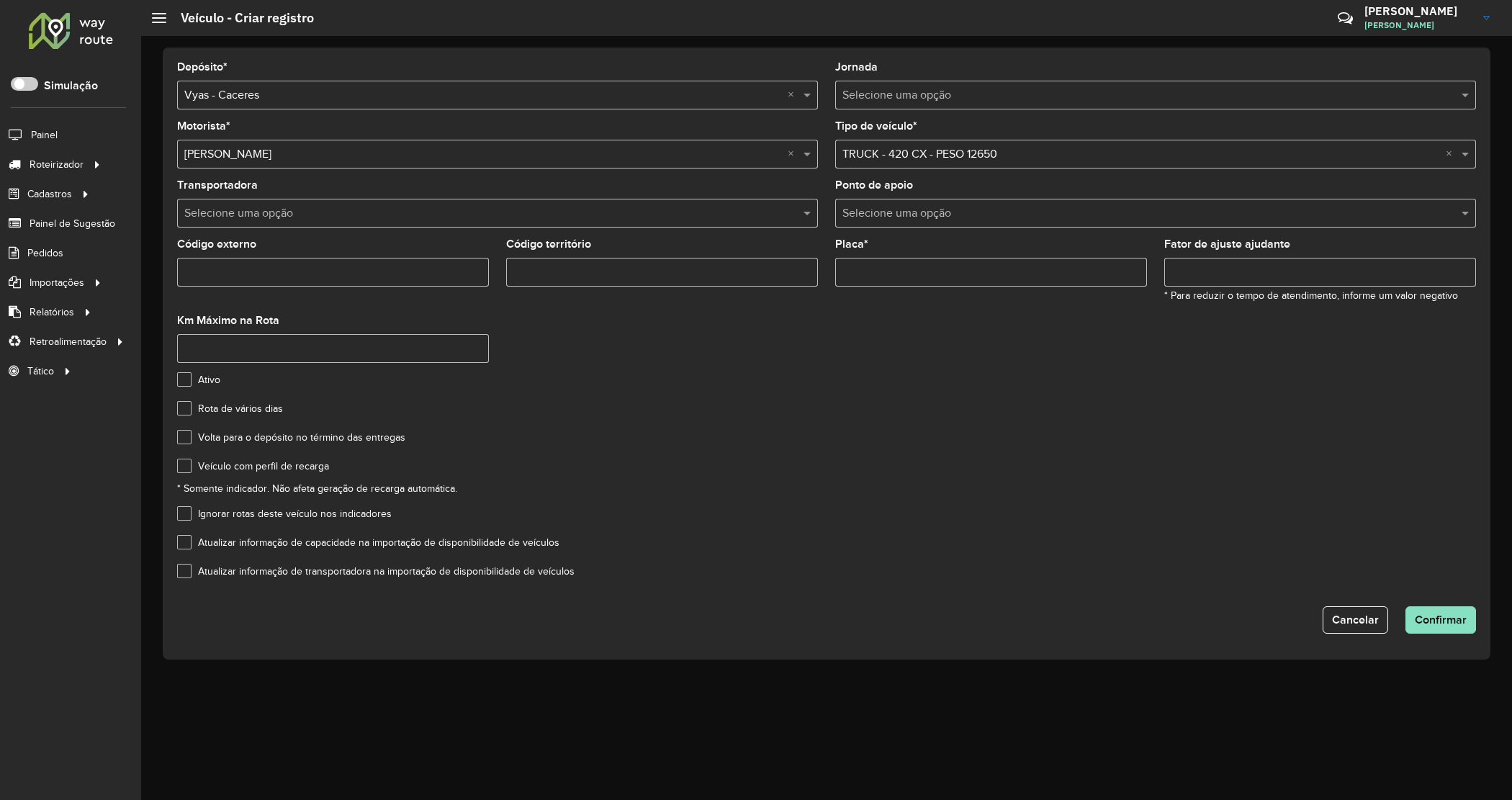
drag, startPoint x: 186, startPoint y: 469, endPoint x: 194, endPoint y: 456, distance: 15.3
click at [186, 466] on label "Veículo com perfil de recarga" at bounding box center [254, 466] width 152 height 15
click at [983, 274] on input "Placa *" at bounding box center [991, 272] width 312 height 28
click at [907, 270] on input "Placa *" at bounding box center [991, 272] width 312 height 28
paste input "*******"
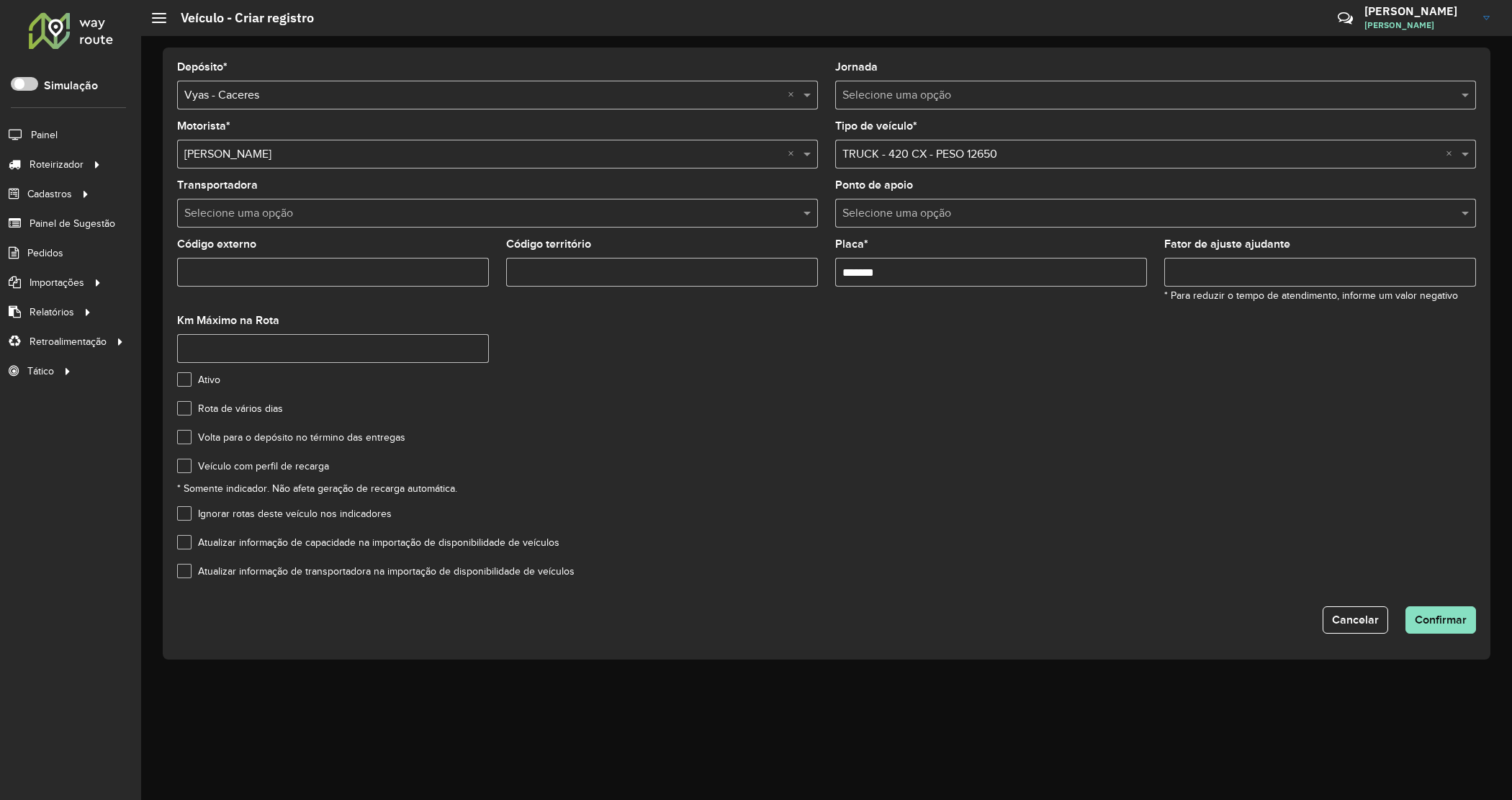
type input "*******"
click at [1212, 270] on input "Fator de ajuste ajudante" at bounding box center [1320, 272] width 312 height 28
click at [1445, 623] on span "Confirmar" at bounding box center [1441, 619] width 52 height 13
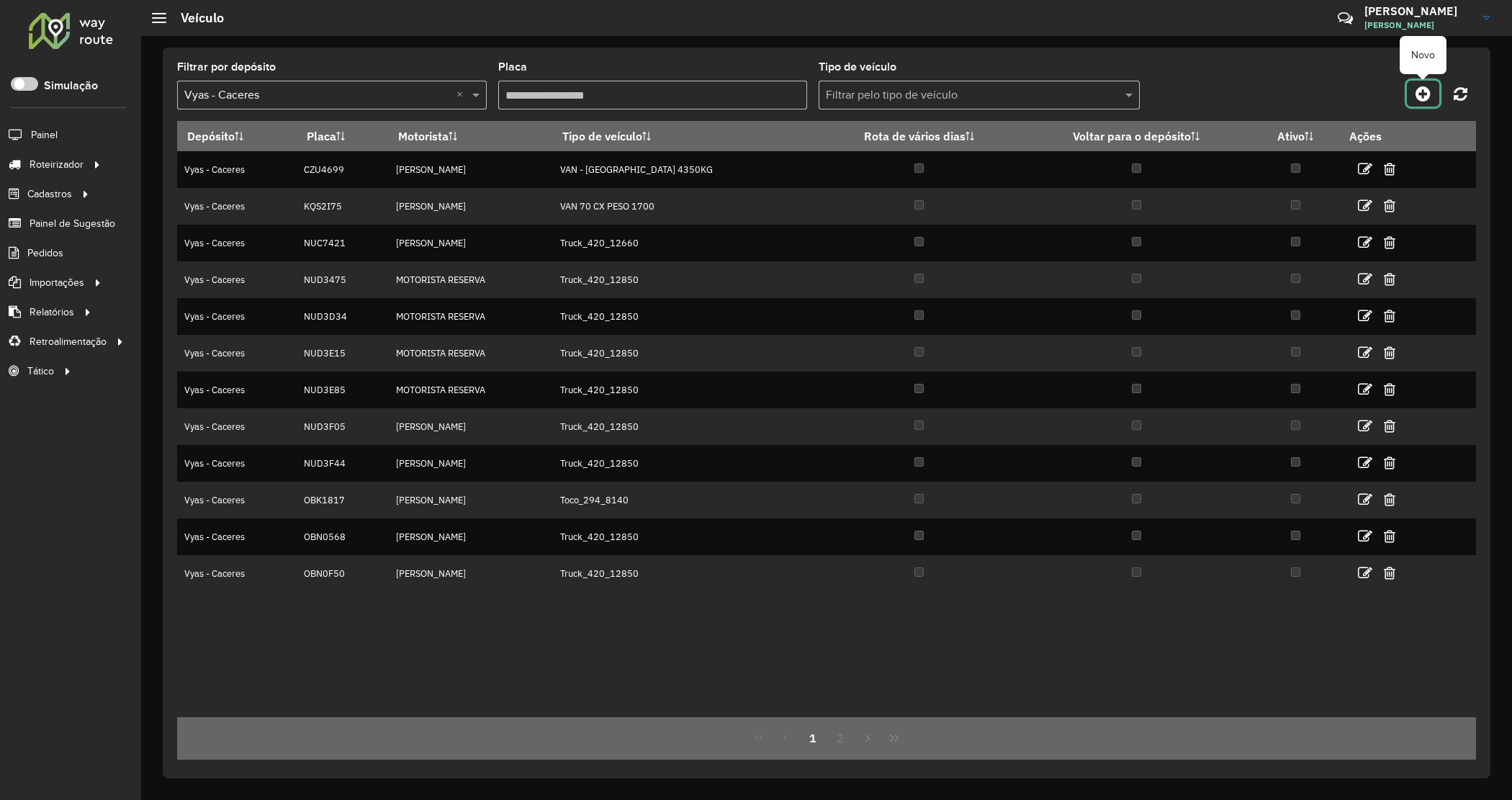
click at [1422, 92] on icon at bounding box center [1422, 94] width 15 height 18
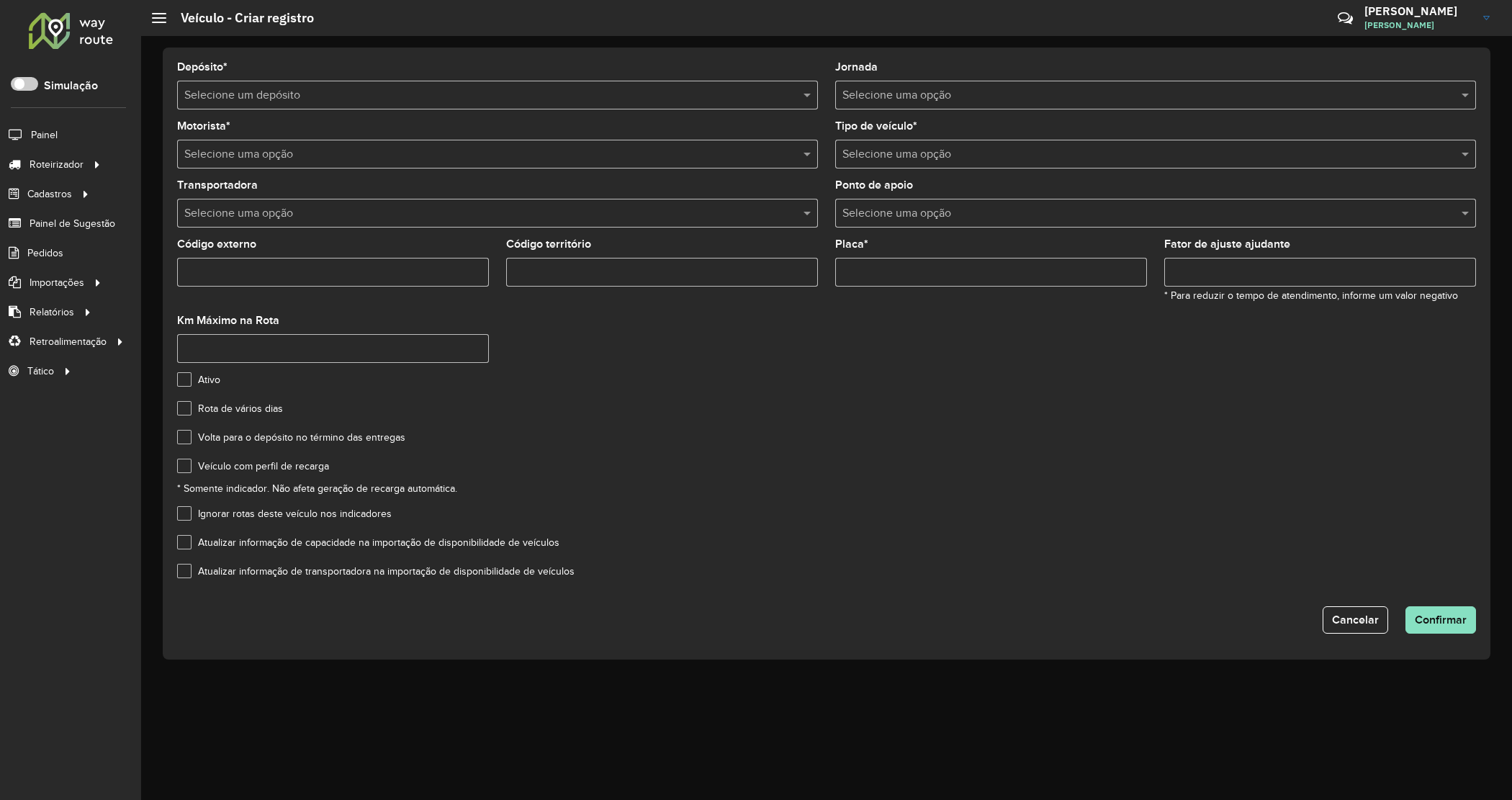
click at [912, 146] on input "text" at bounding box center [1141, 155] width 597 height 18
click at [946, 152] on input "text" at bounding box center [1141, 155] width 597 height 18
click at [947, 156] on input "text" at bounding box center [1141, 155] width 597 height 18
drag, startPoint x: 926, startPoint y: 156, endPoint x: 934, endPoint y: 157, distance: 8.1
click at [930, 156] on input "text" at bounding box center [1141, 155] width 597 height 18
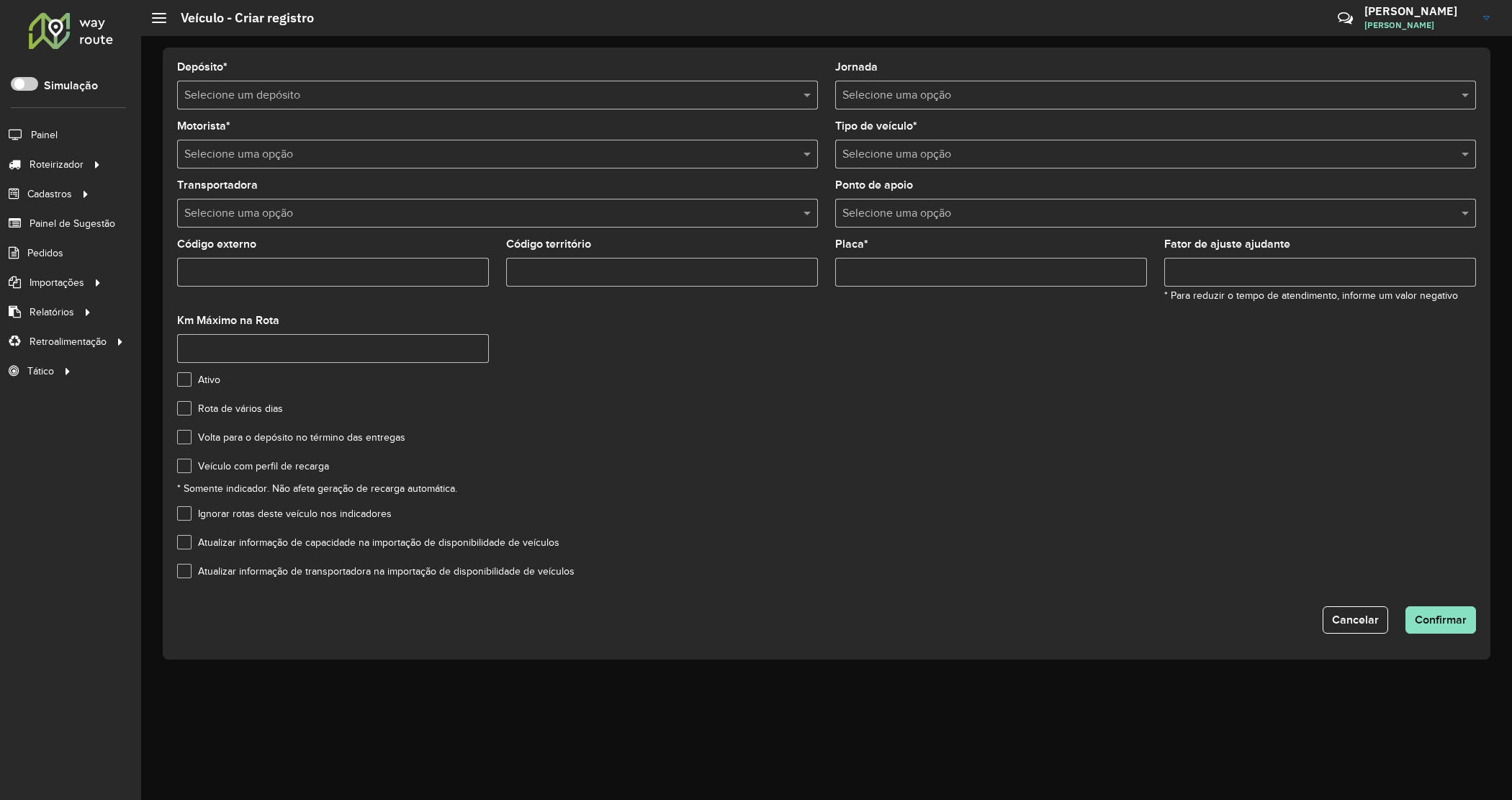
click at [936, 157] on input "text" at bounding box center [1141, 155] width 597 height 18
click at [938, 156] on input "text" at bounding box center [1141, 155] width 597 height 18
click at [284, 90] on input "text" at bounding box center [483, 95] width 597 height 18
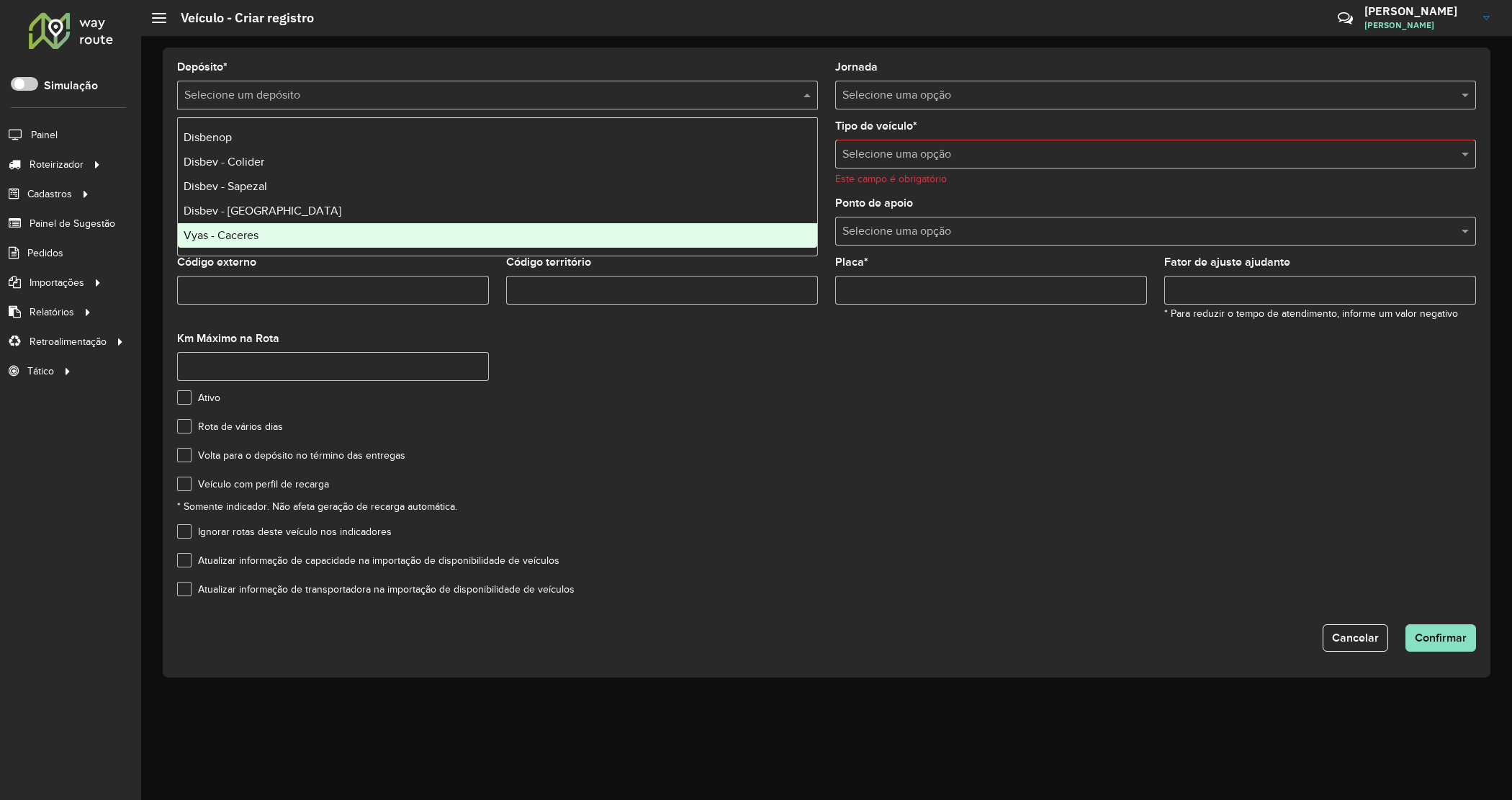
click at [281, 228] on div "Vyas - Caceres" at bounding box center [497, 235] width 639 height 24
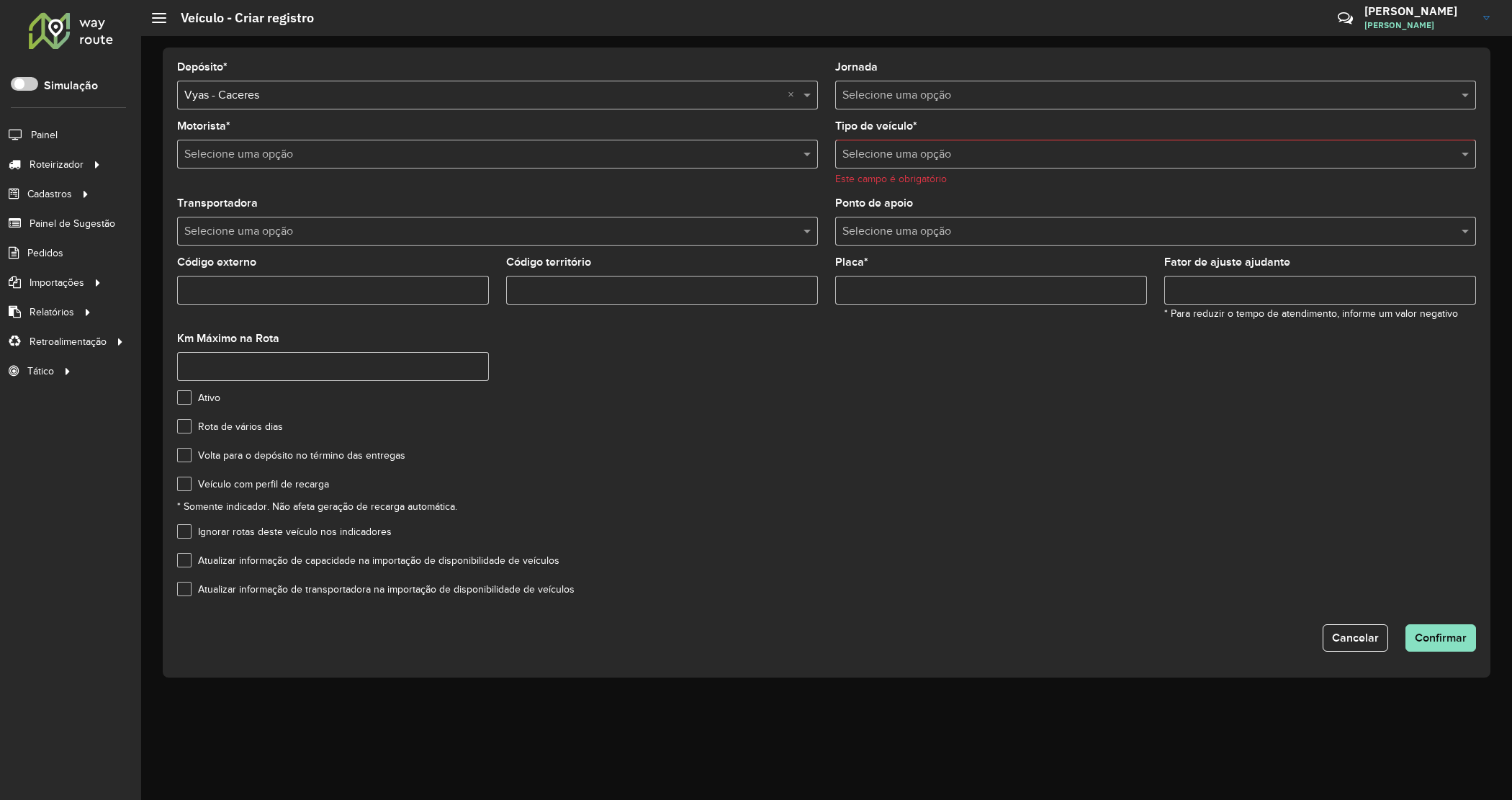
click at [968, 156] on input "text" at bounding box center [1141, 155] width 597 height 18
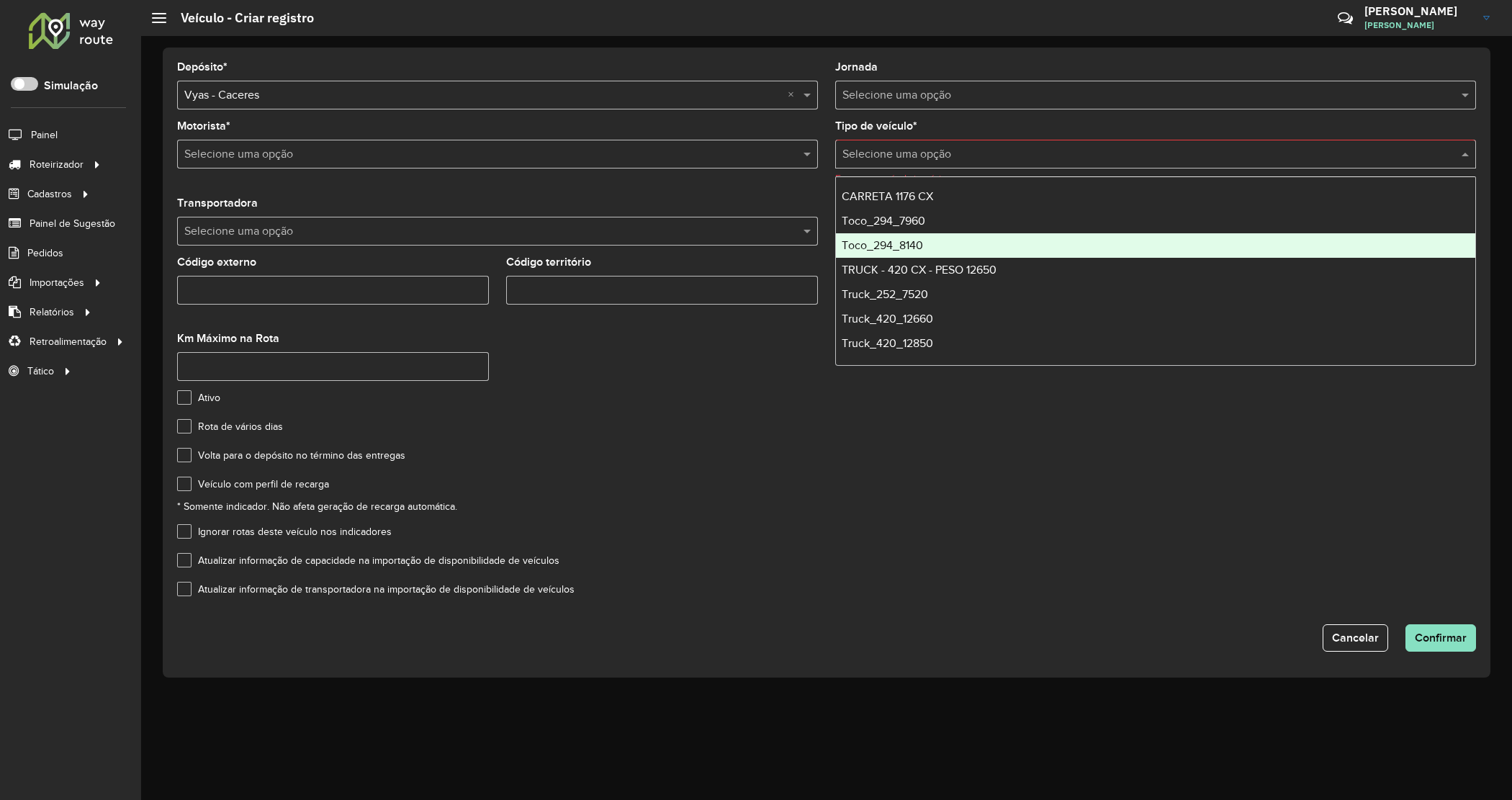
click at [1005, 234] on div "Toco_294_8140" at bounding box center [1156, 245] width 639 height 24
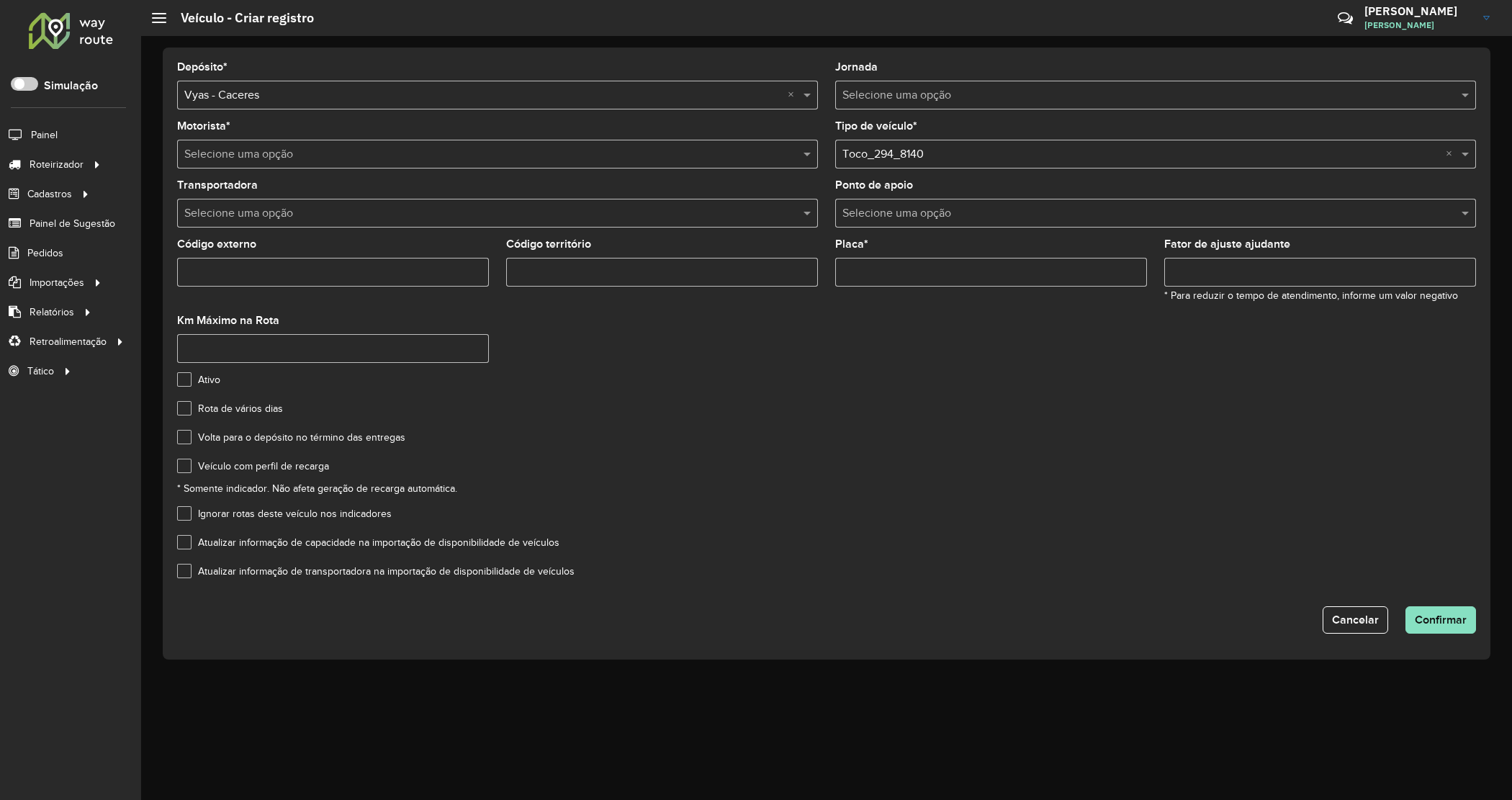
drag, startPoint x: 269, startPoint y: 162, endPoint x: 270, endPoint y: 170, distance: 8.1
click at [269, 158] on input "text" at bounding box center [483, 155] width 597 height 18
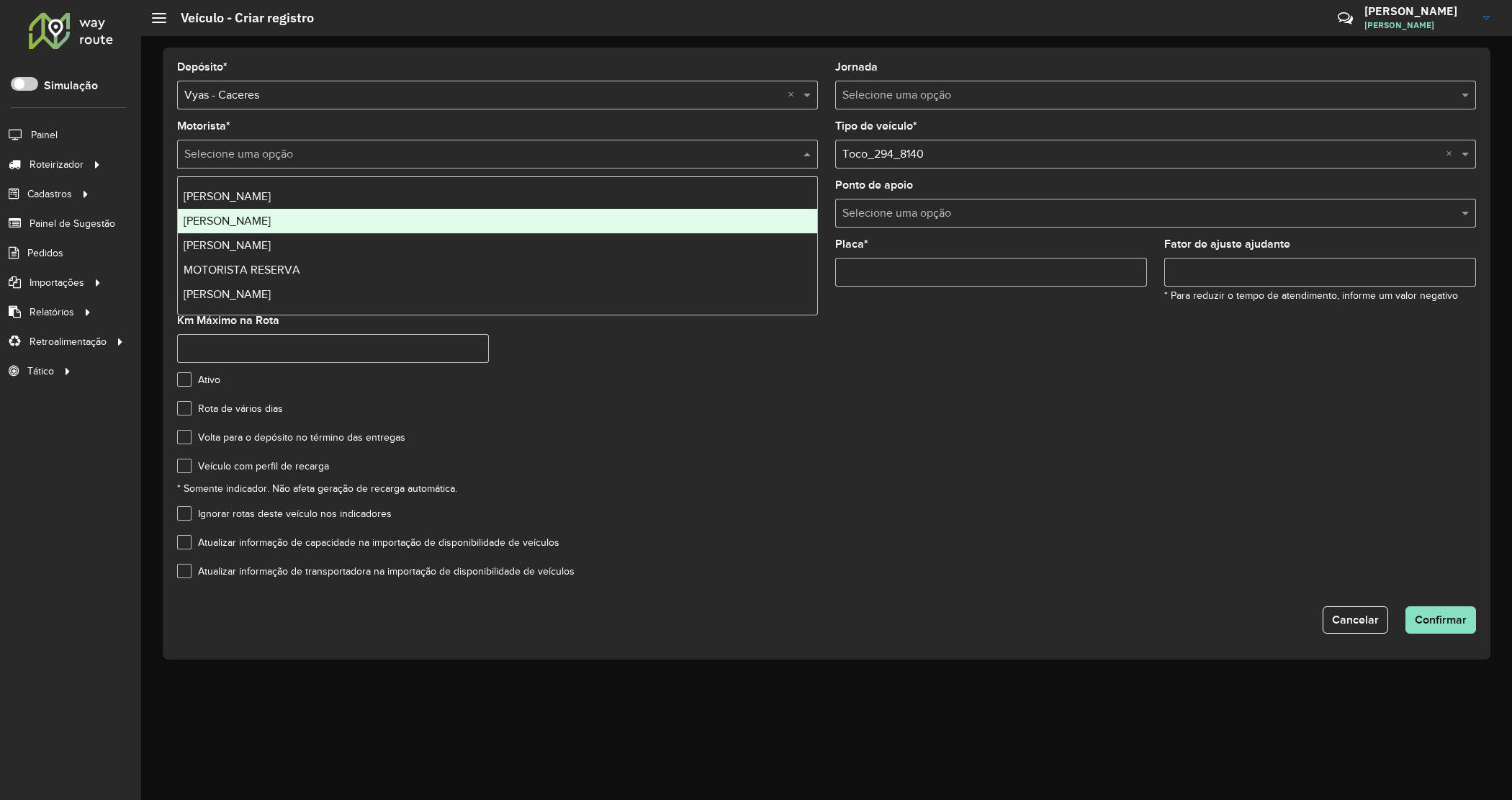
click at [268, 218] on span "JOSE AMILTON LOPES DA SILVA" at bounding box center [227, 220] width 87 height 13
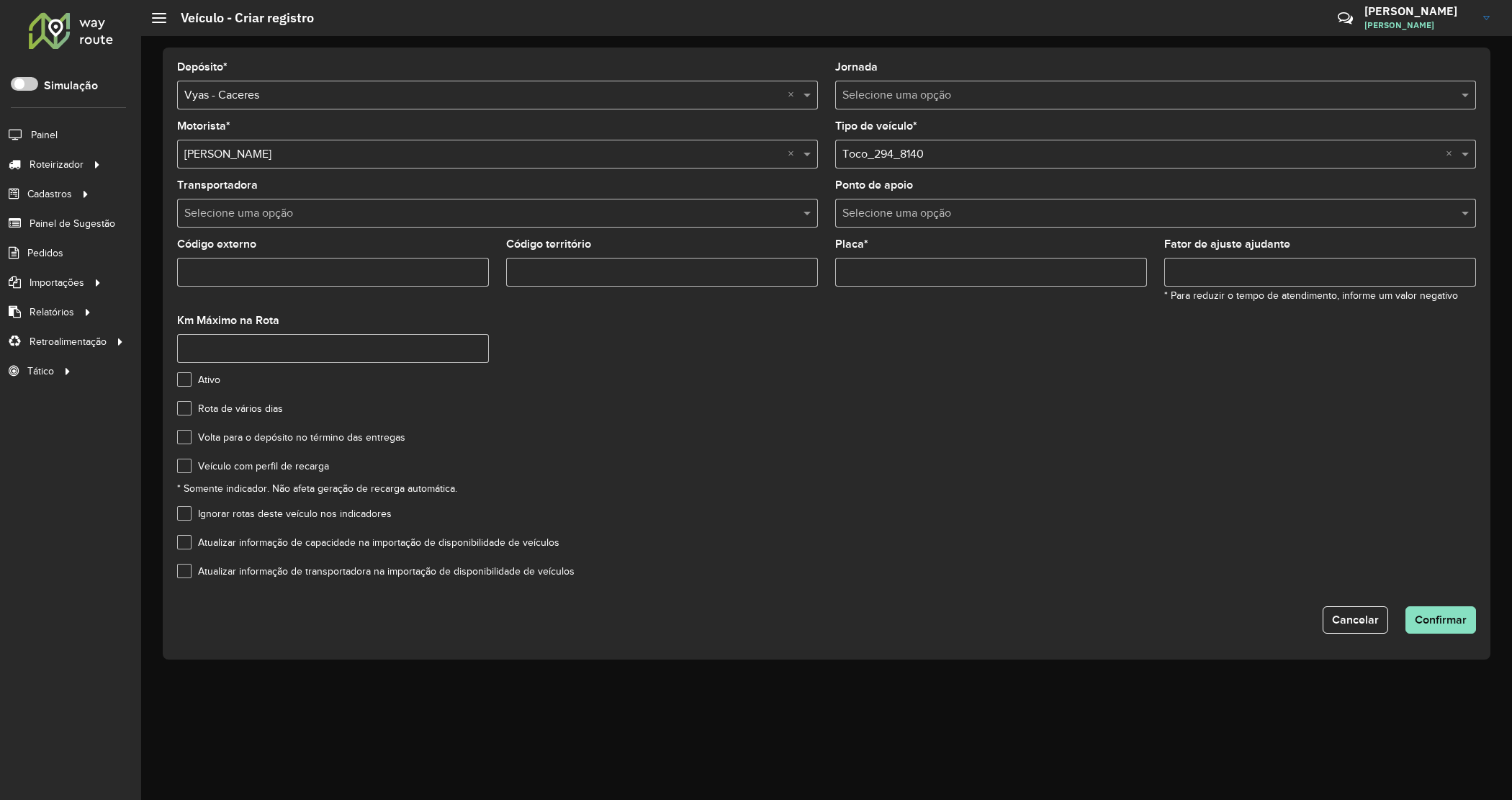
click at [869, 279] on input "Placa *" at bounding box center [991, 272] width 312 height 28
paste input "*******"
type input "*******"
click at [182, 468] on label "Veículo com perfil de recarga" at bounding box center [254, 466] width 152 height 15
click at [1434, 621] on span "Confirmar" at bounding box center [1441, 619] width 52 height 13
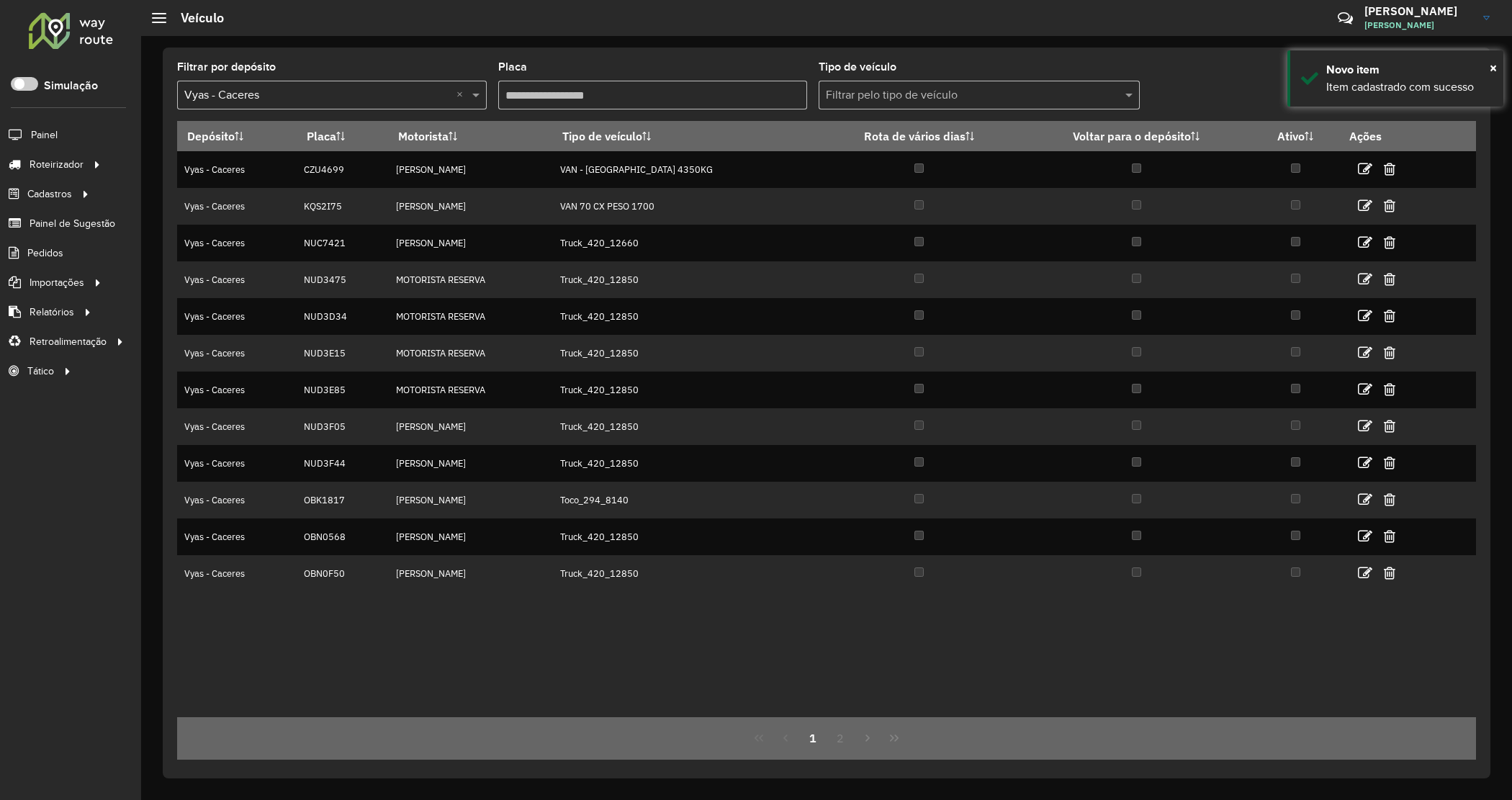
click at [69, 38] on div at bounding box center [71, 30] width 87 height 38
